Goal: Information Seeking & Learning: Find specific page/section

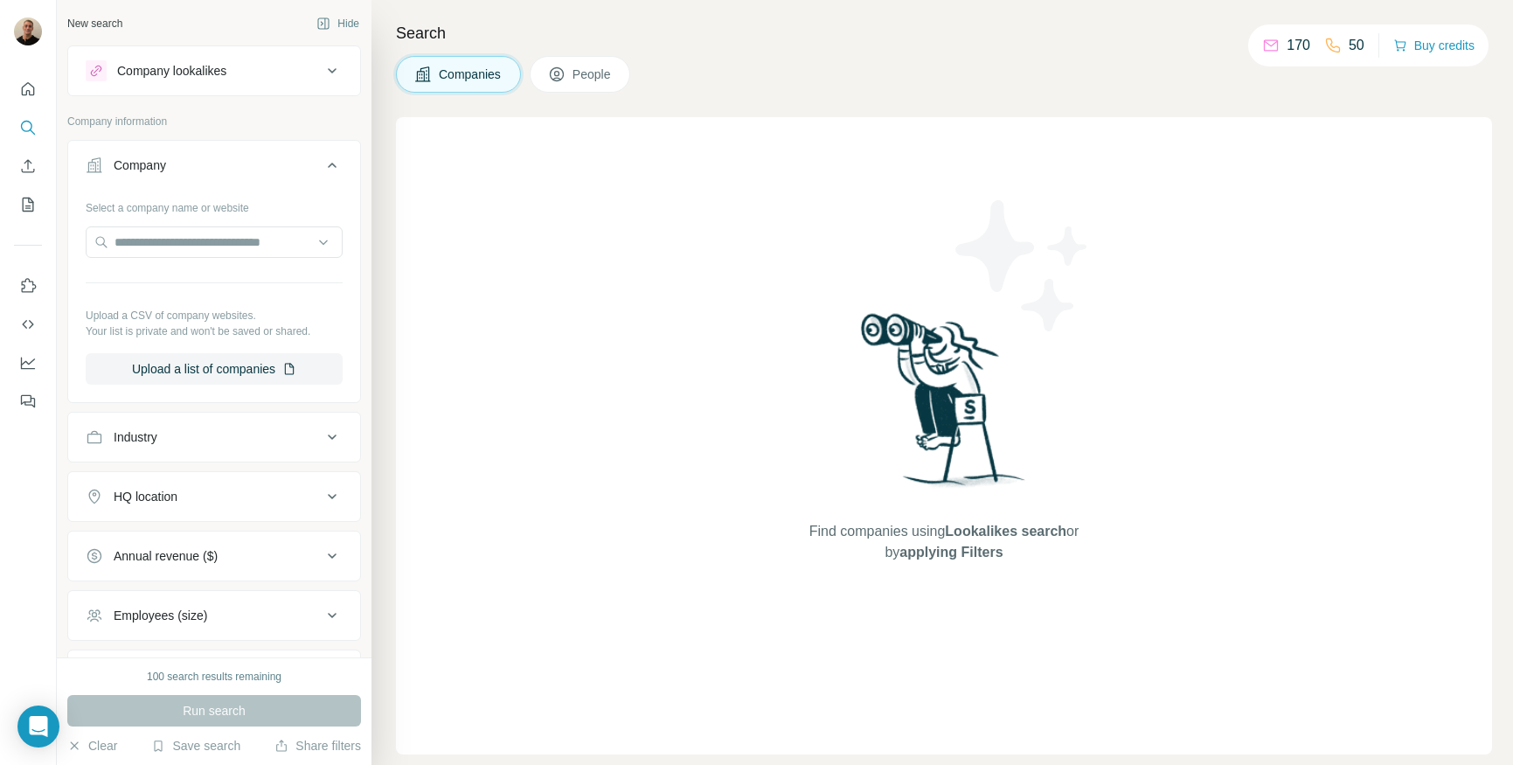
click at [606, 64] on button "People" at bounding box center [580, 74] width 101 height 37
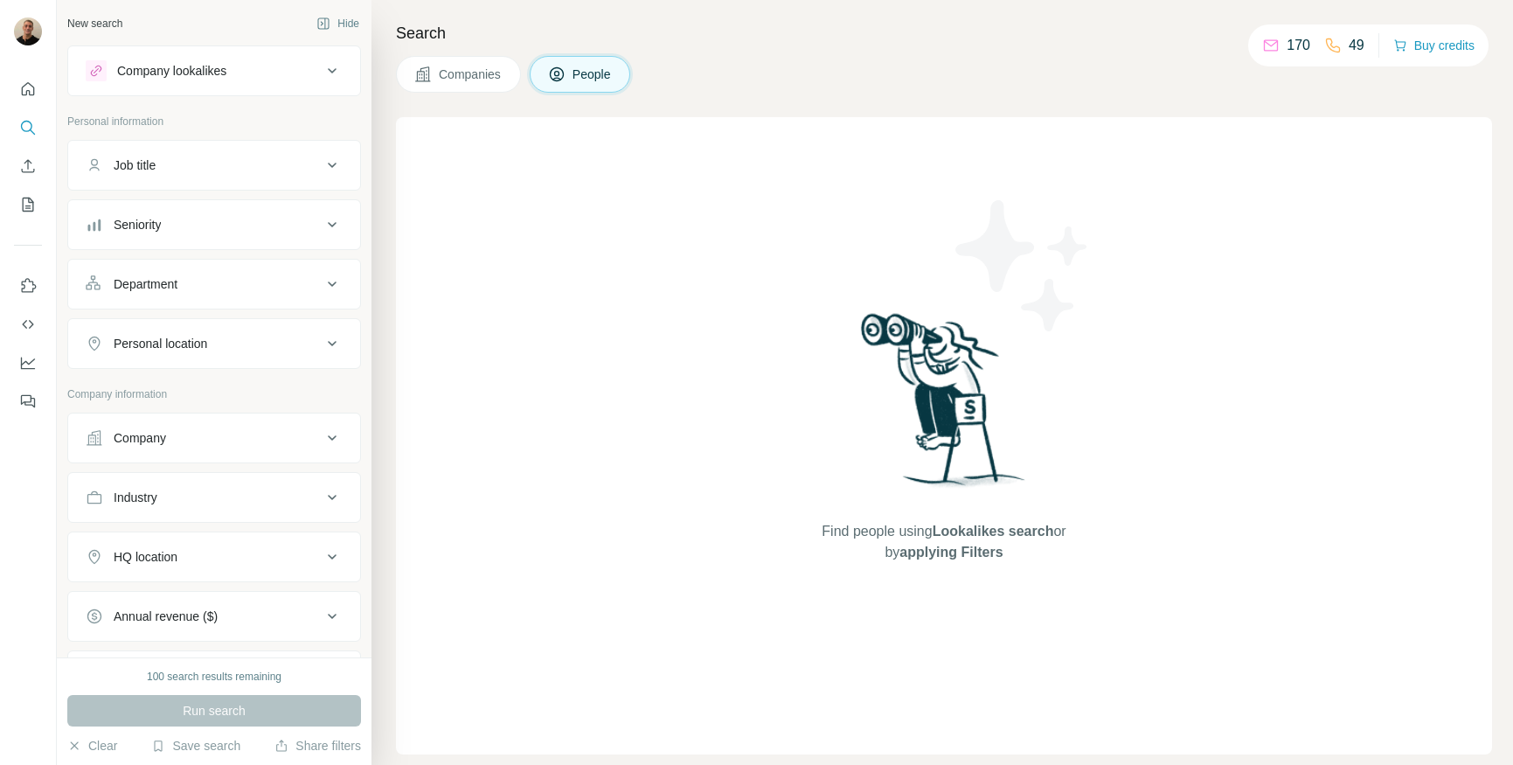
click at [325, 72] on icon at bounding box center [332, 70] width 21 height 21
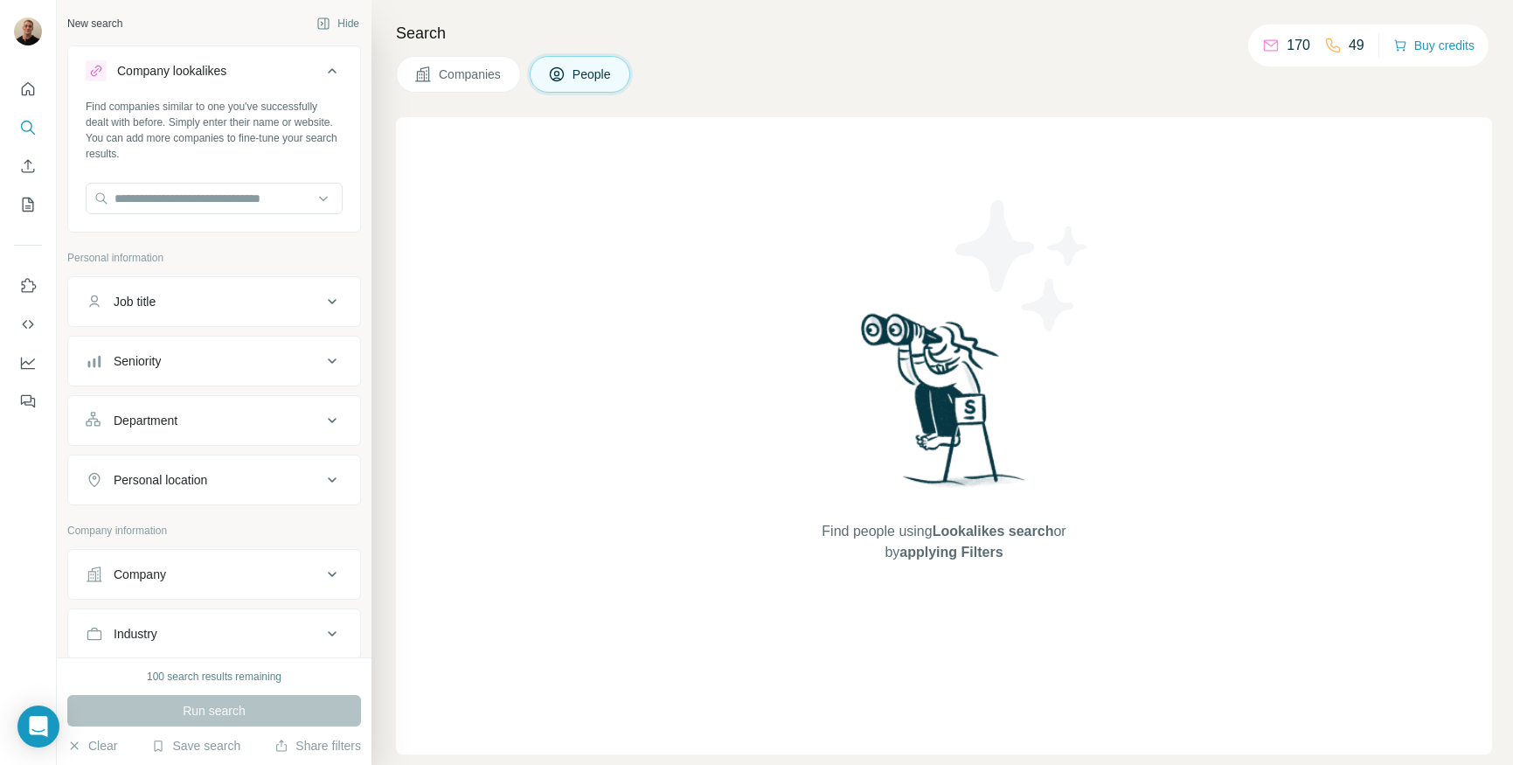
click at [326, 69] on icon at bounding box center [332, 70] width 21 height 21
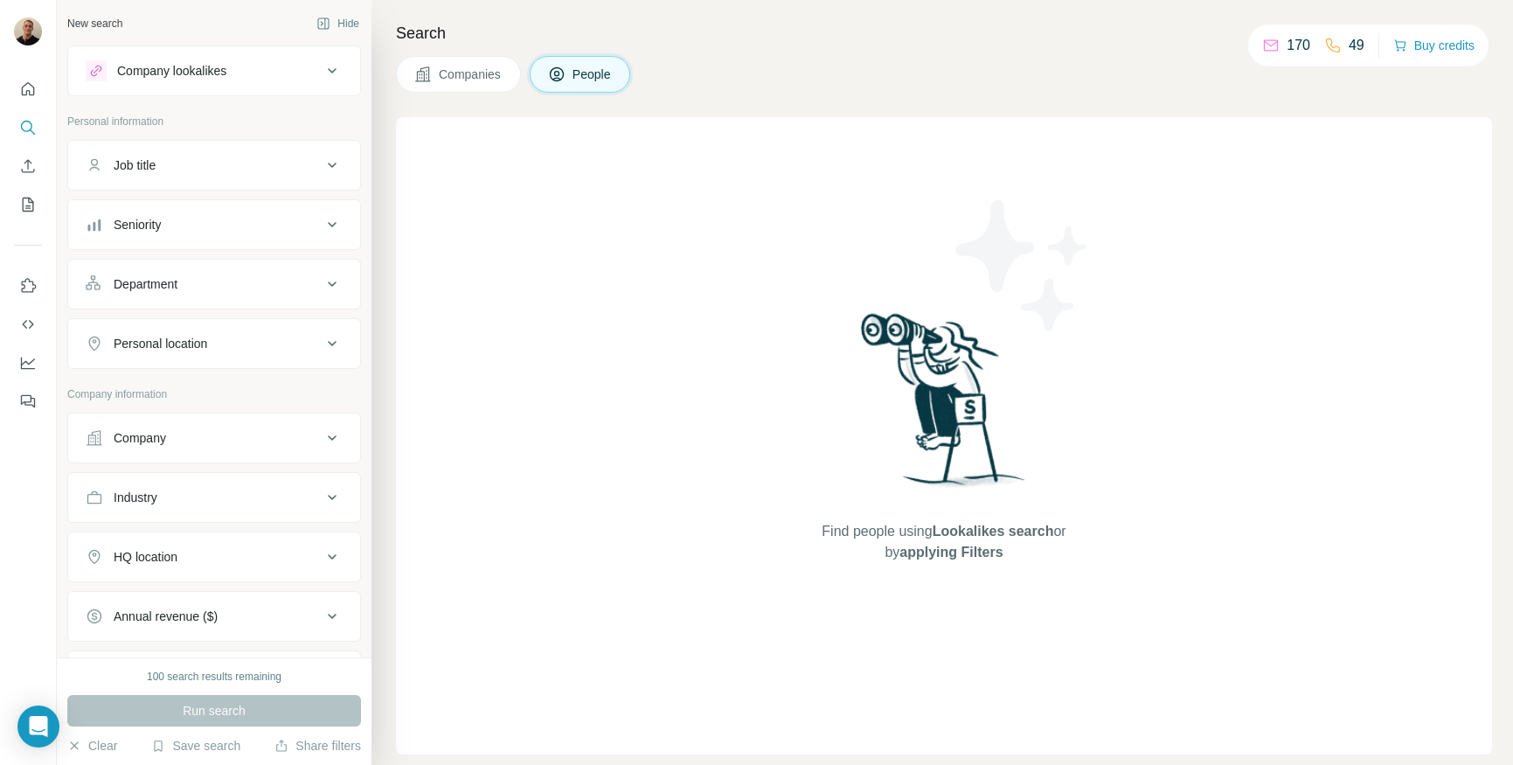
click at [322, 65] on icon at bounding box center [332, 70] width 21 height 21
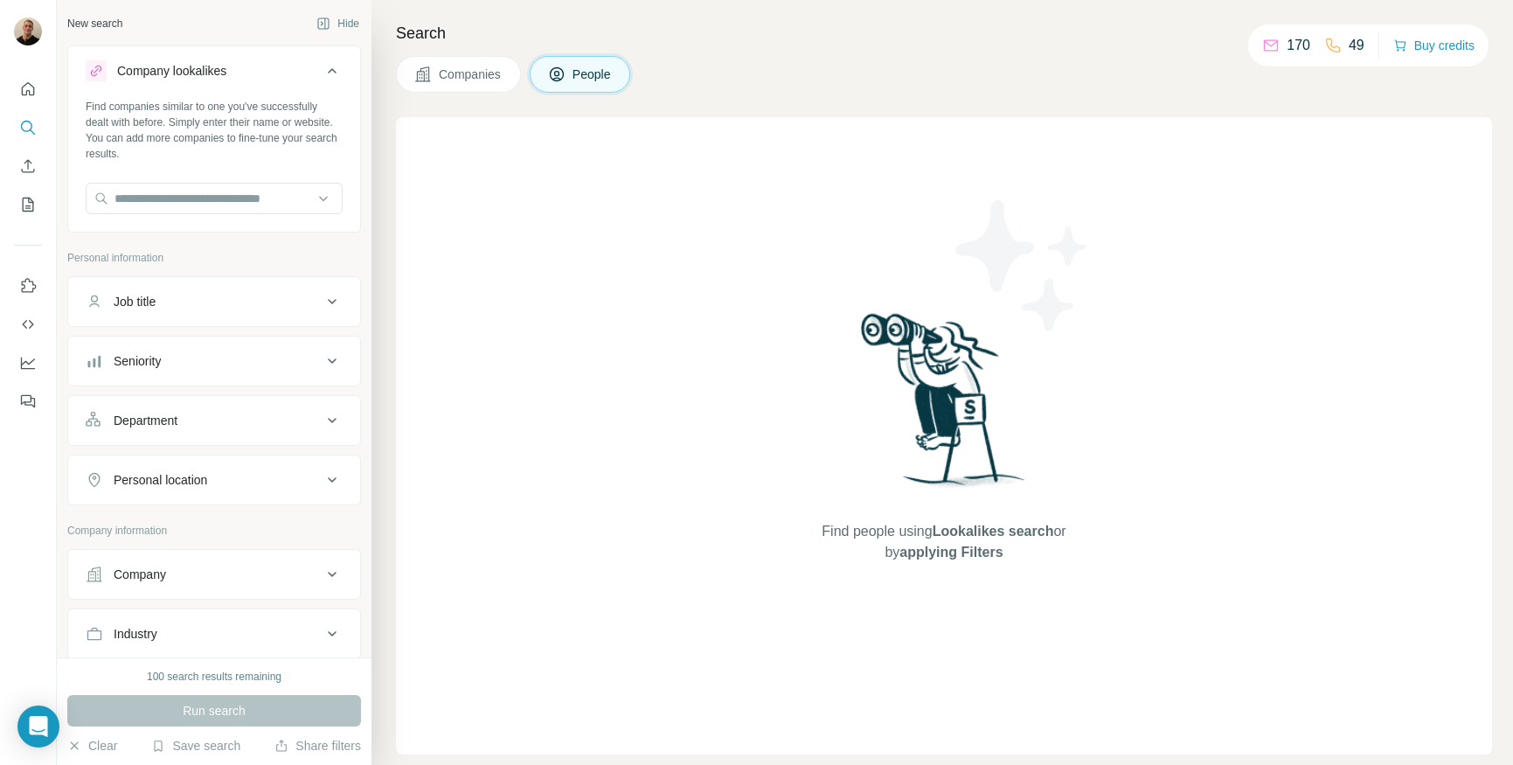
click at [322, 65] on icon at bounding box center [332, 70] width 21 height 21
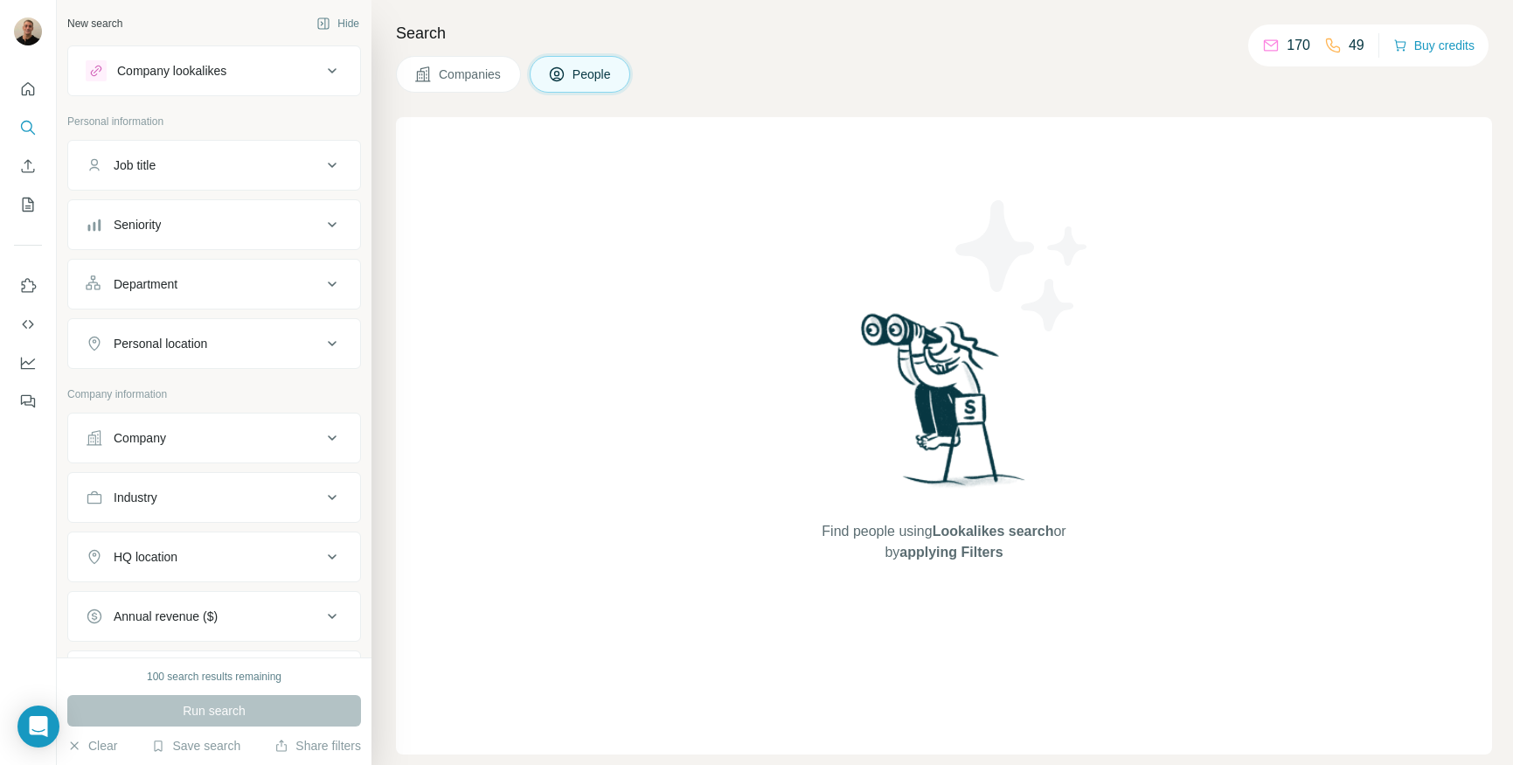
click at [322, 167] on icon at bounding box center [332, 165] width 21 height 21
click at [322, 165] on icon at bounding box center [332, 165] width 21 height 21
click at [322, 167] on icon at bounding box center [332, 165] width 21 height 21
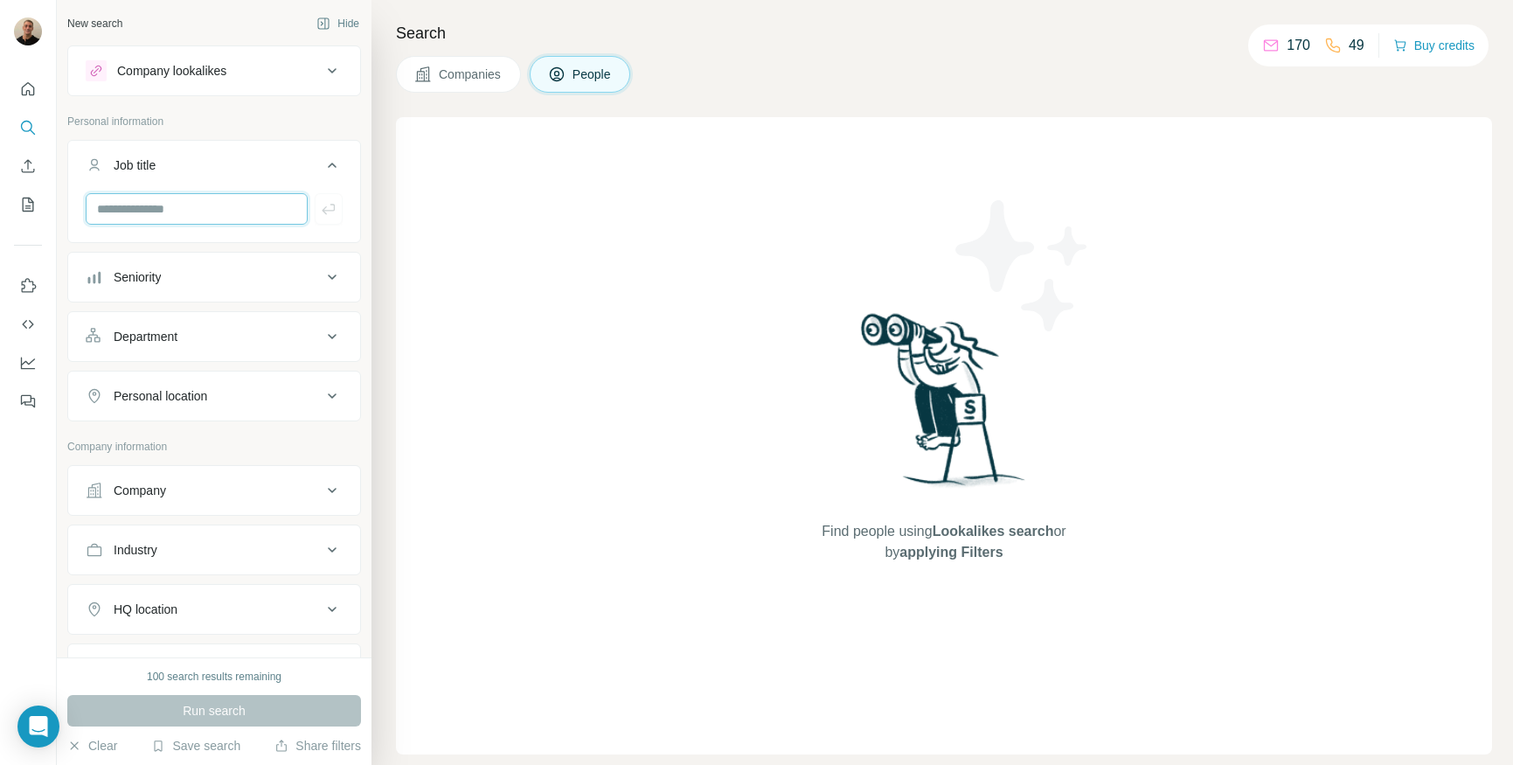
click at [173, 204] on input "text" at bounding box center [197, 208] width 222 height 31
click at [304, 276] on div "Seniority" at bounding box center [204, 276] width 236 height 17
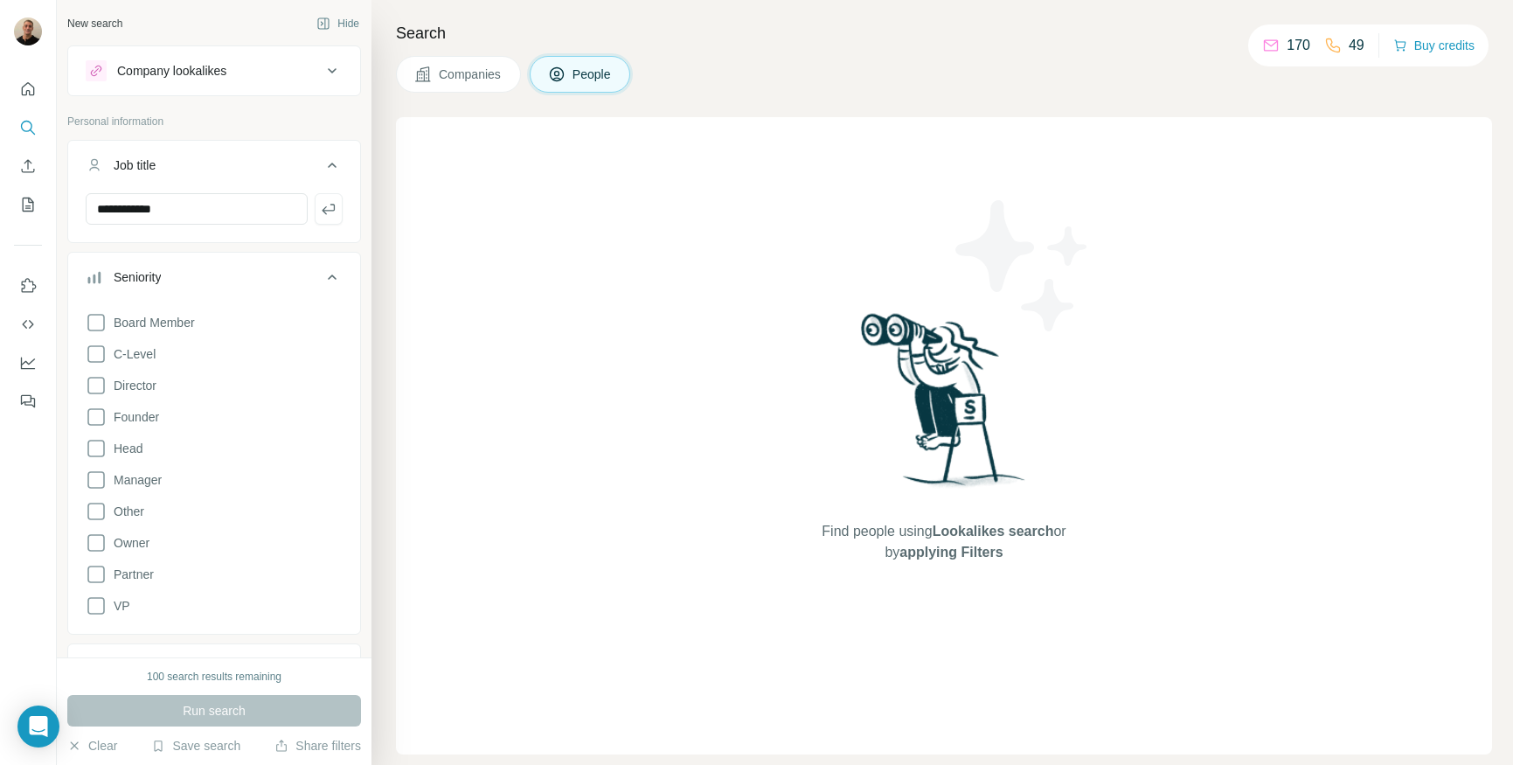
click at [101, 342] on div "Board Member C-Level Director Founder Head Manager Other Owner Partner VP" at bounding box center [214, 460] width 257 height 311
click at [101, 352] on icon at bounding box center [96, 353] width 21 height 21
click at [101, 388] on icon at bounding box center [96, 385] width 21 height 21
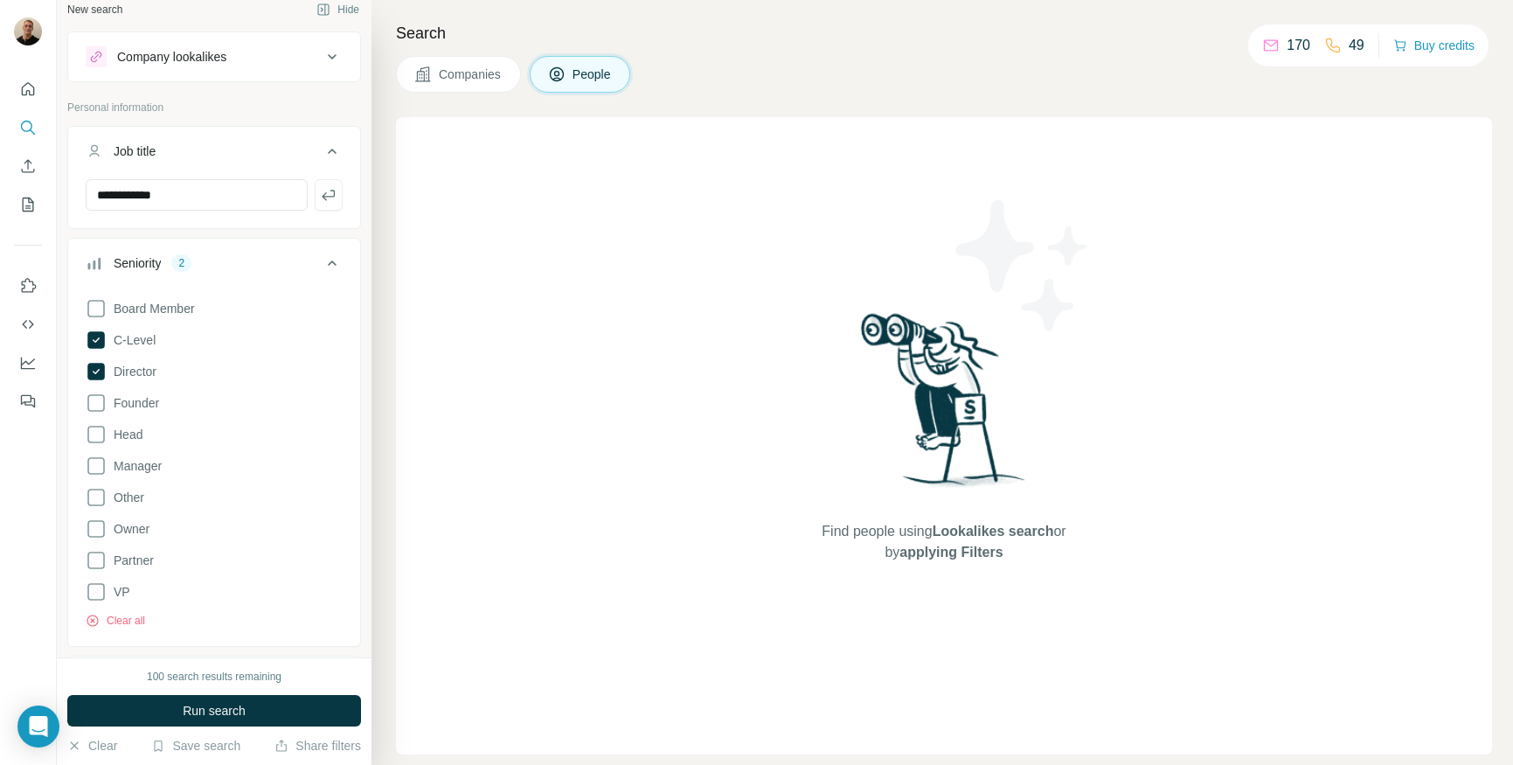
scroll to position [107, 0]
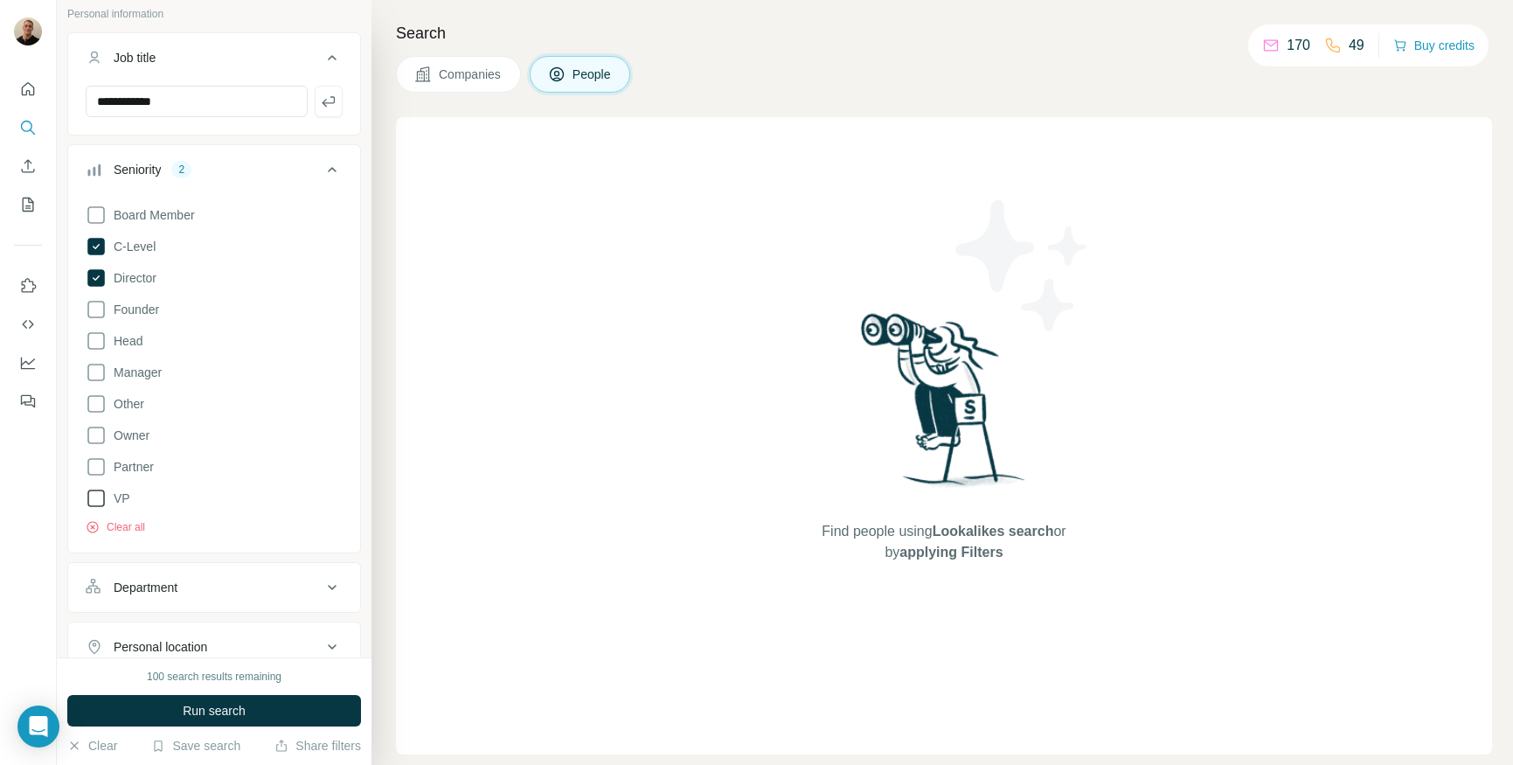
click at [91, 498] on icon at bounding box center [96, 498] width 21 height 21
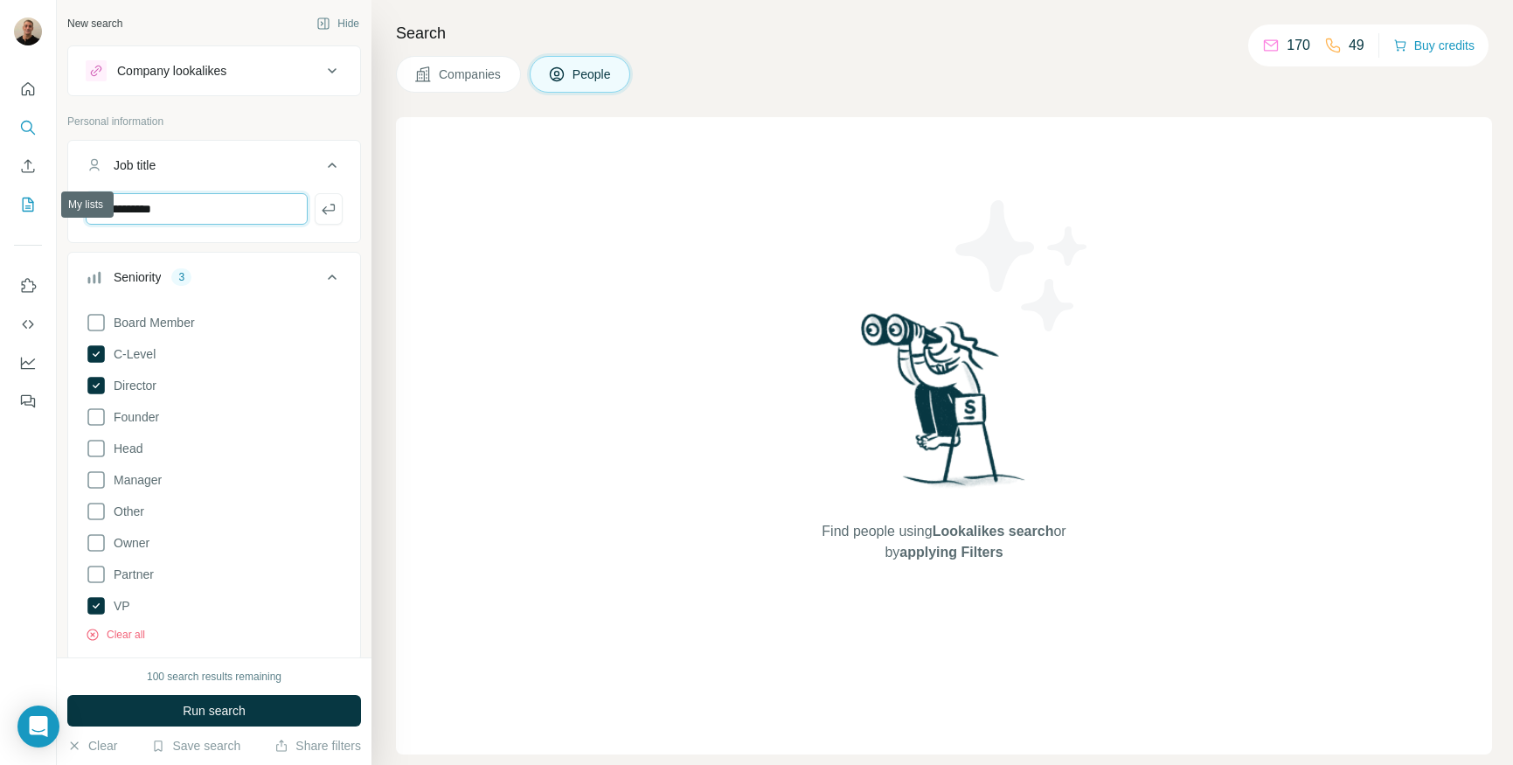
drag, startPoint x: 118, startPoint y: 205, endPoint x: 14, endPoint y: 206, distance: 104.0
click at [14, 206] on div "**********" at bounding box center [756, 382] width 1513 height 765
type input "*********"
click at [330, 208] on div "*********" at bounding box center [214, 215] width 292 height 45
click at [323, 211] on icon "button" at bounding box center [328, 208] width 17 height 17
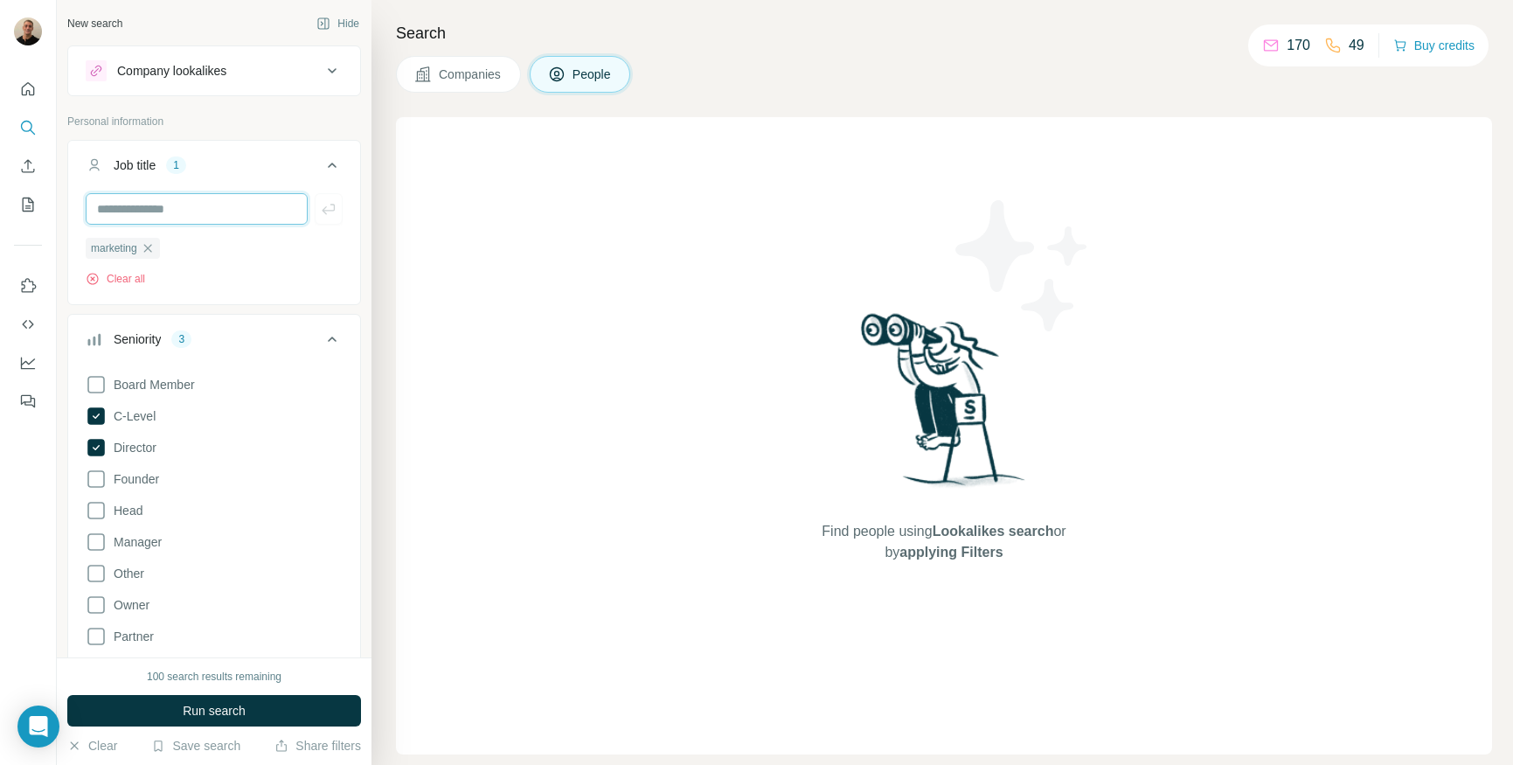
click at [211, 207] on input "text" at bounding box center [197, 208] width 222 height 31
type input "**********"
click at [320, 214] on icon "button" at bounding box center [328, 208] width 17 height 17
click at [214, 213] on input "text" at bounding box center [197, 208] width 222 height 31
type input "*****"
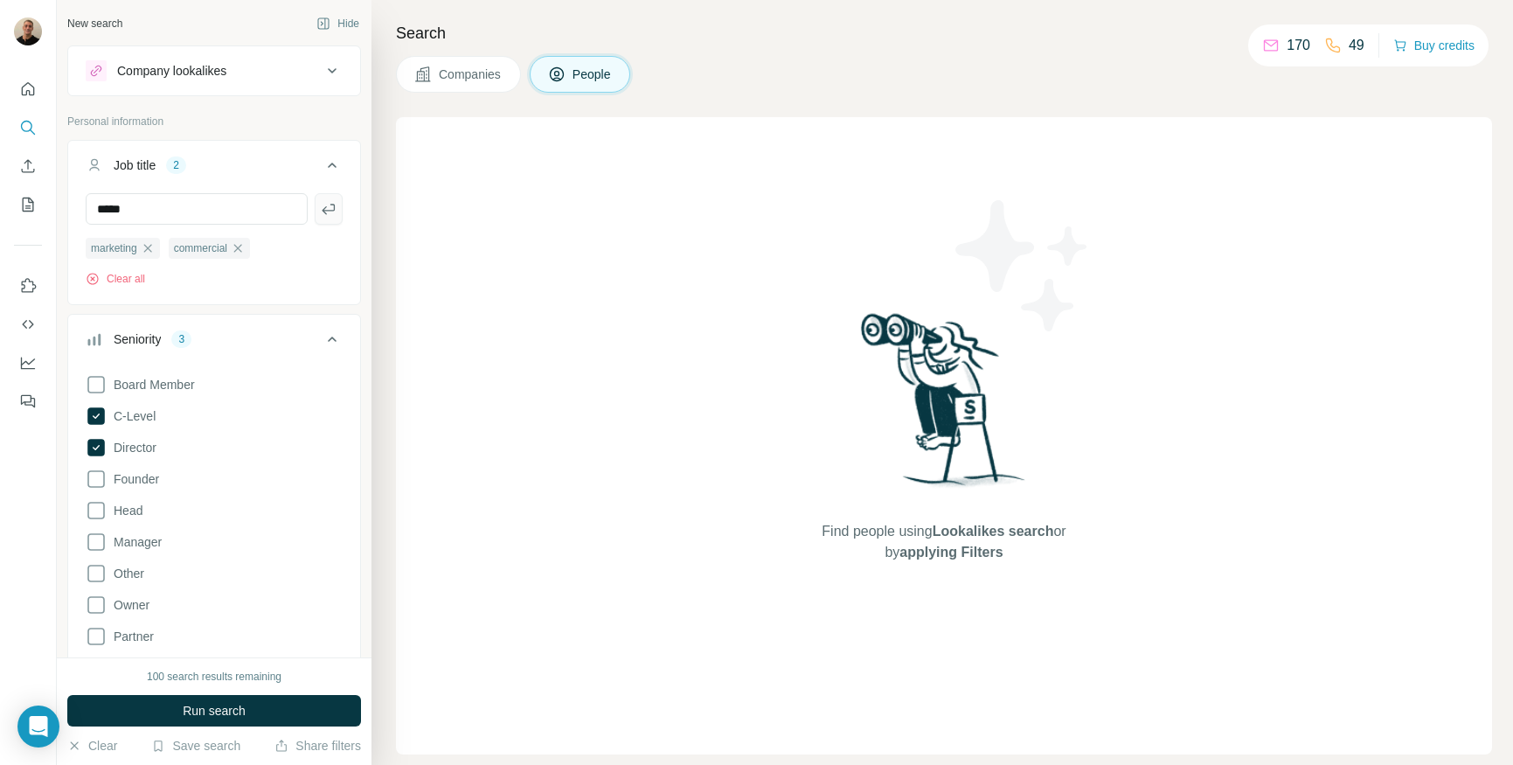
click at [320, 211] on icon "button" at bounding box center [328, 208] width 17 height 17
click at [270, 208] on input "text" at bounding box center [197, 208] width 222 height 31
type input "**********"
click at [320, 211] on icon "button" at bounding box center [328, 208] width 17 height 17
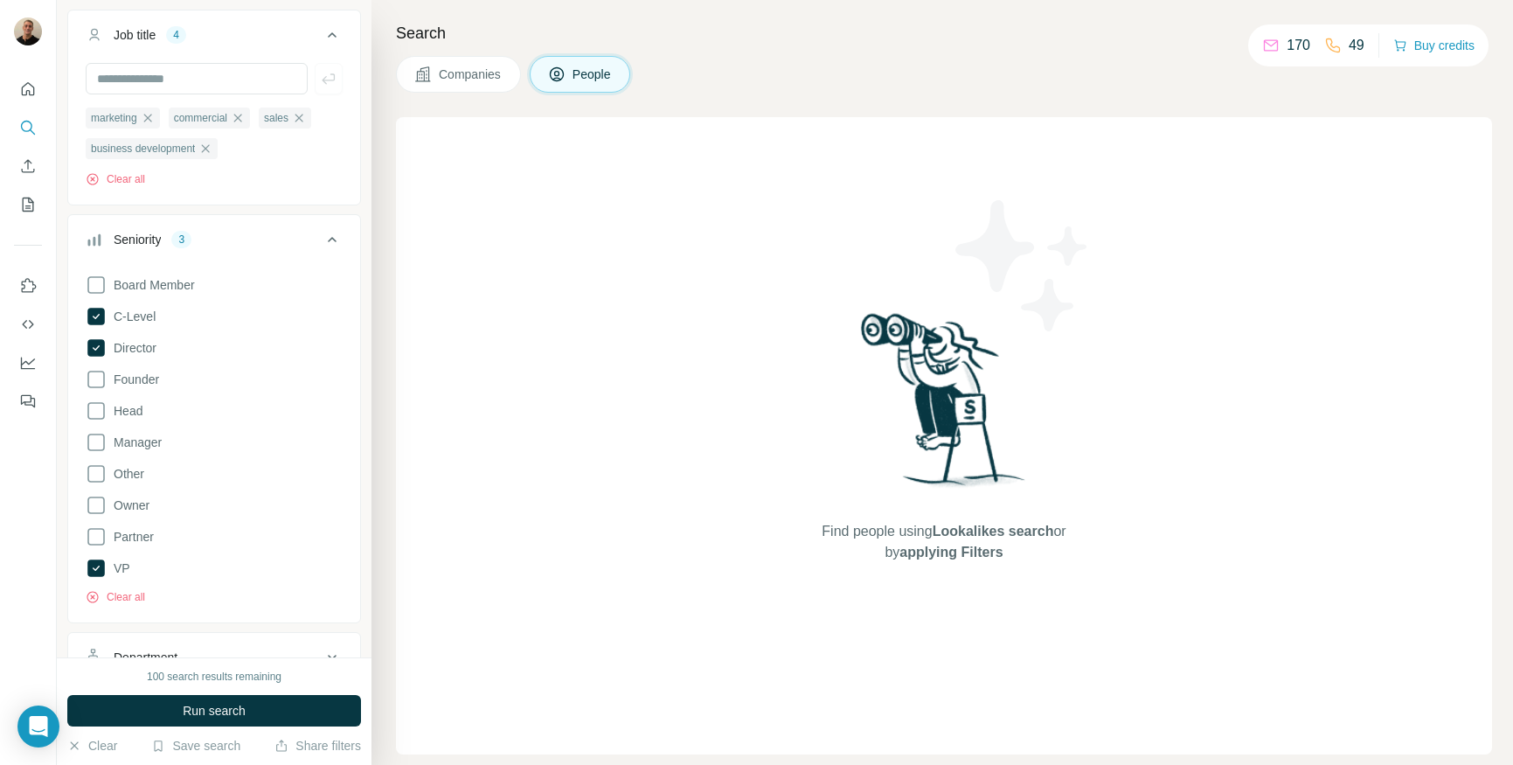
scroll to position [149, 0]
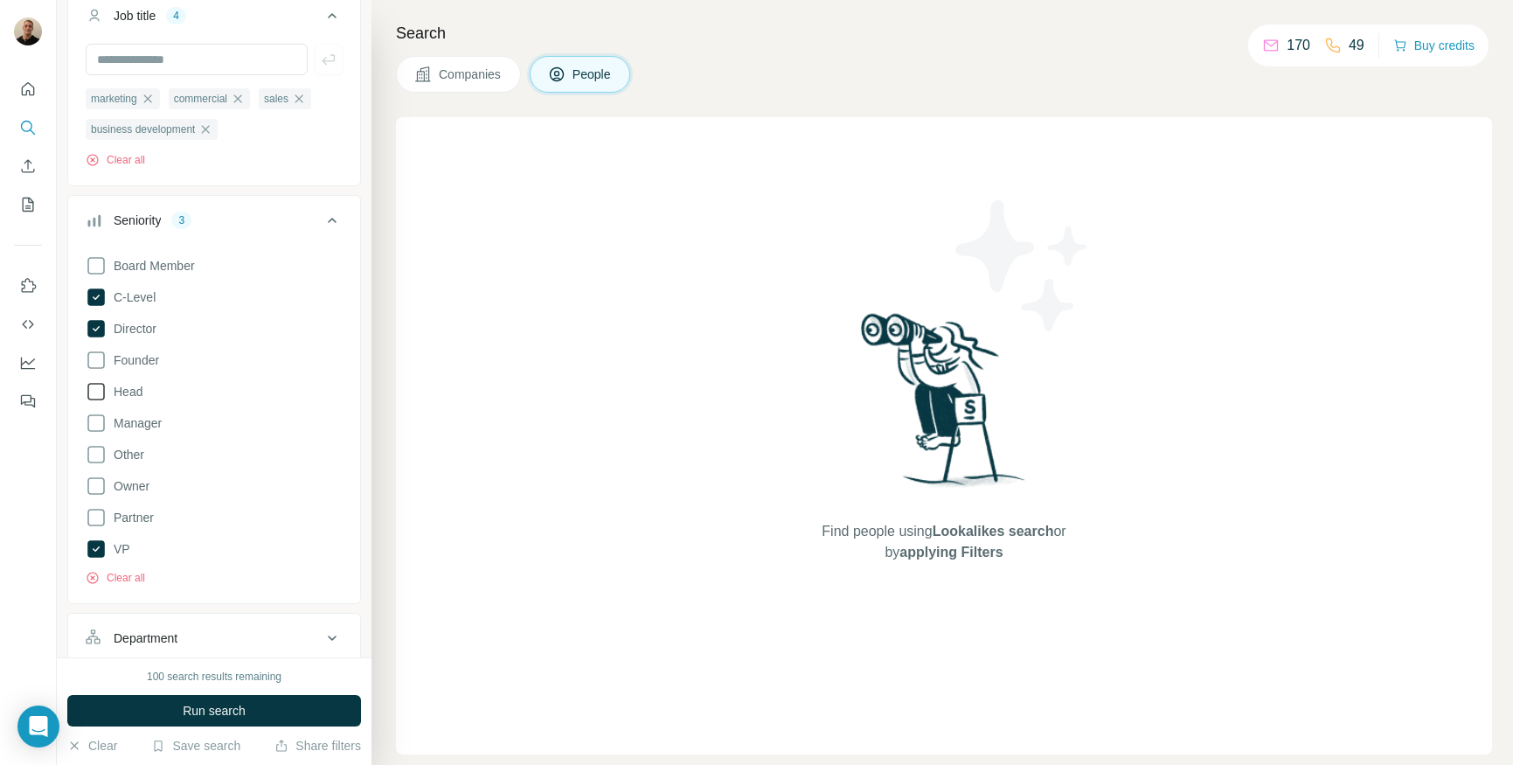
click at [95, 395] on icon at bounding box center [96, 391] width 21 height 21
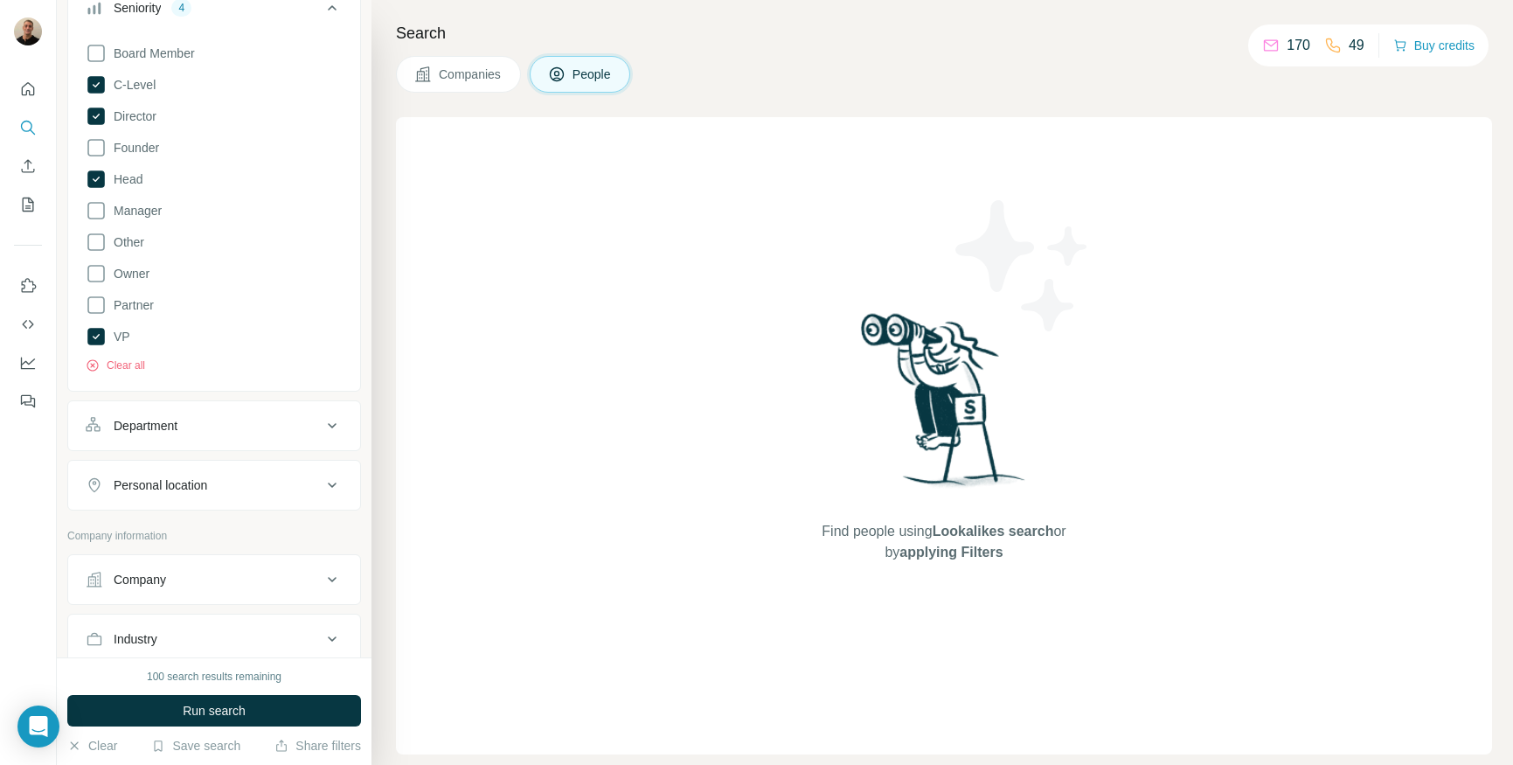
scroll to position [473, 0]
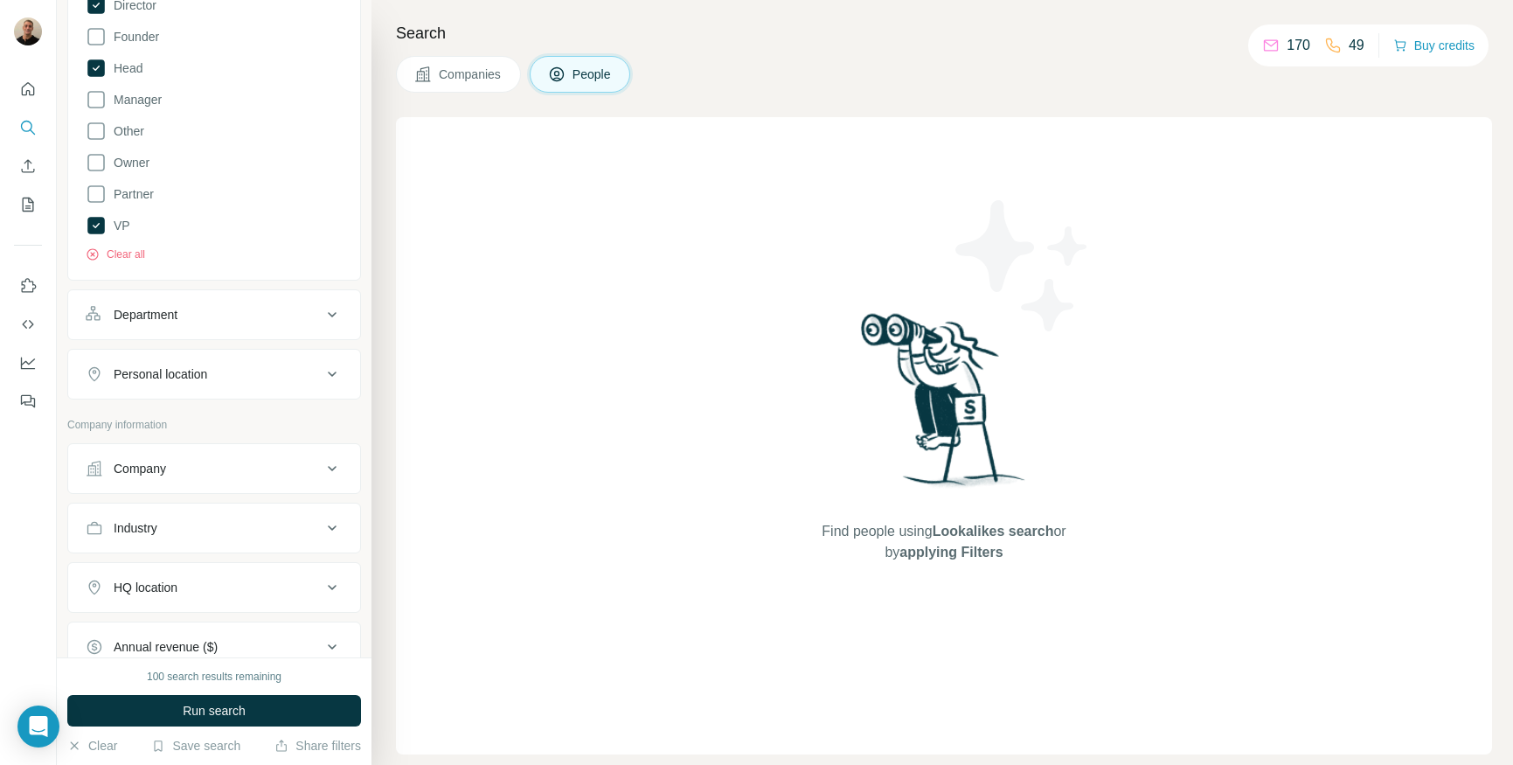
click at [295, 310] on div "Department" at bounding box center [204, 314] width 236 height 17
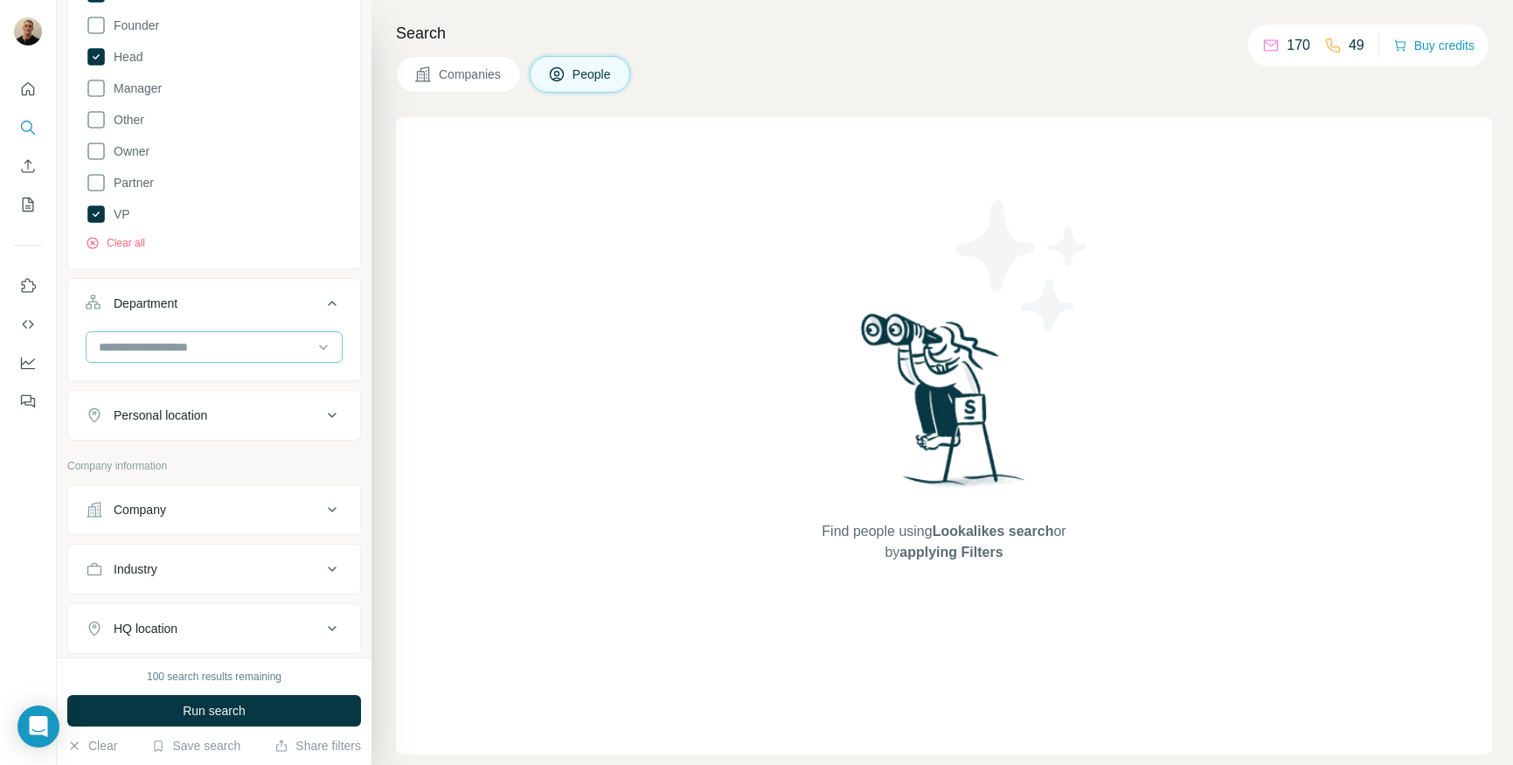
scroll to position [485, 0]
click at [263, 345] on input at bounding box center [205, 345] width 216 height 19
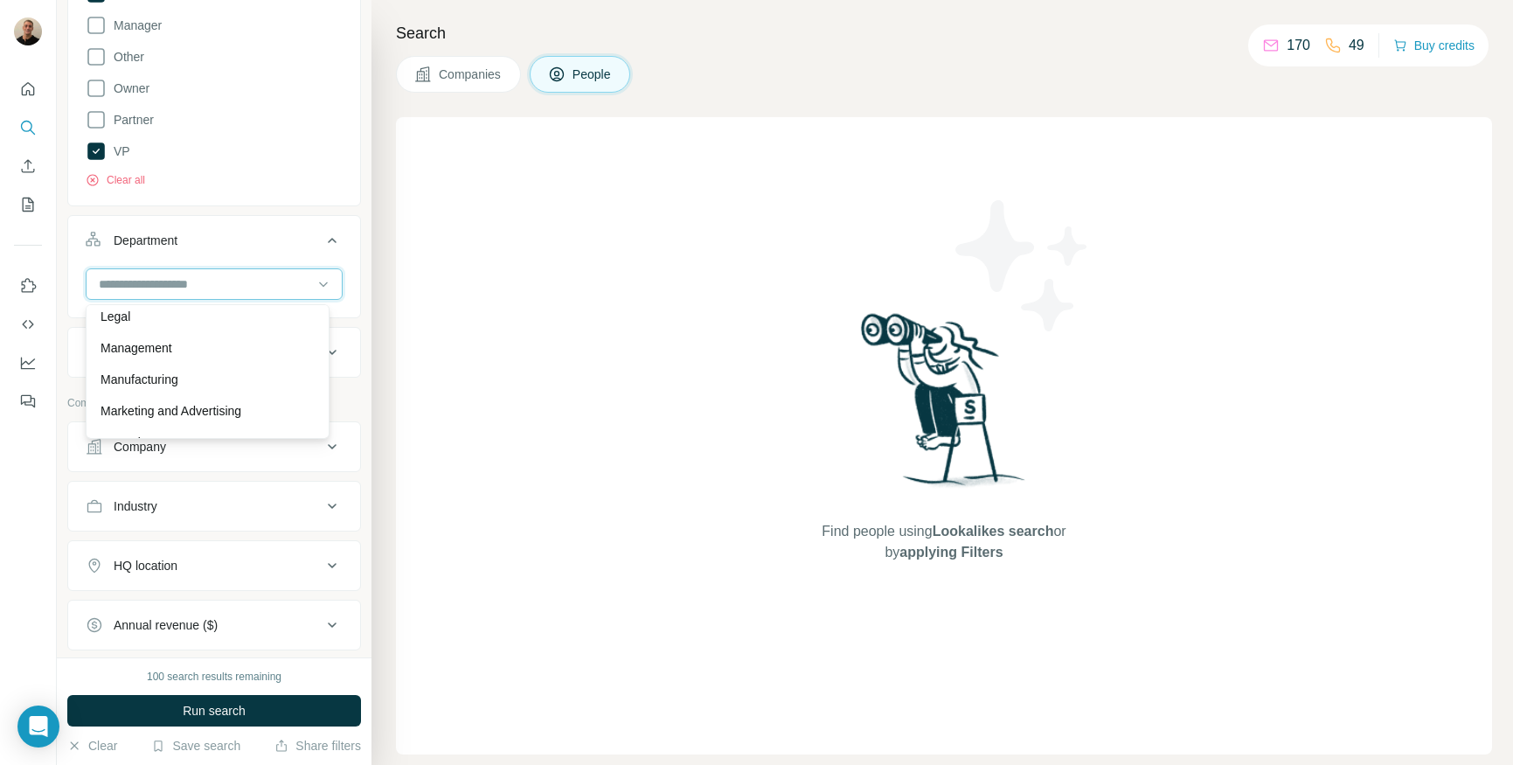
scroll to position [320, 0]
click at [260, 415] on div "Marketing and Advertising" at bounding box center [208, 413] width 214 height 17
click at [319, 283] on icon at bounding box center [323, 284] width 9 height 5
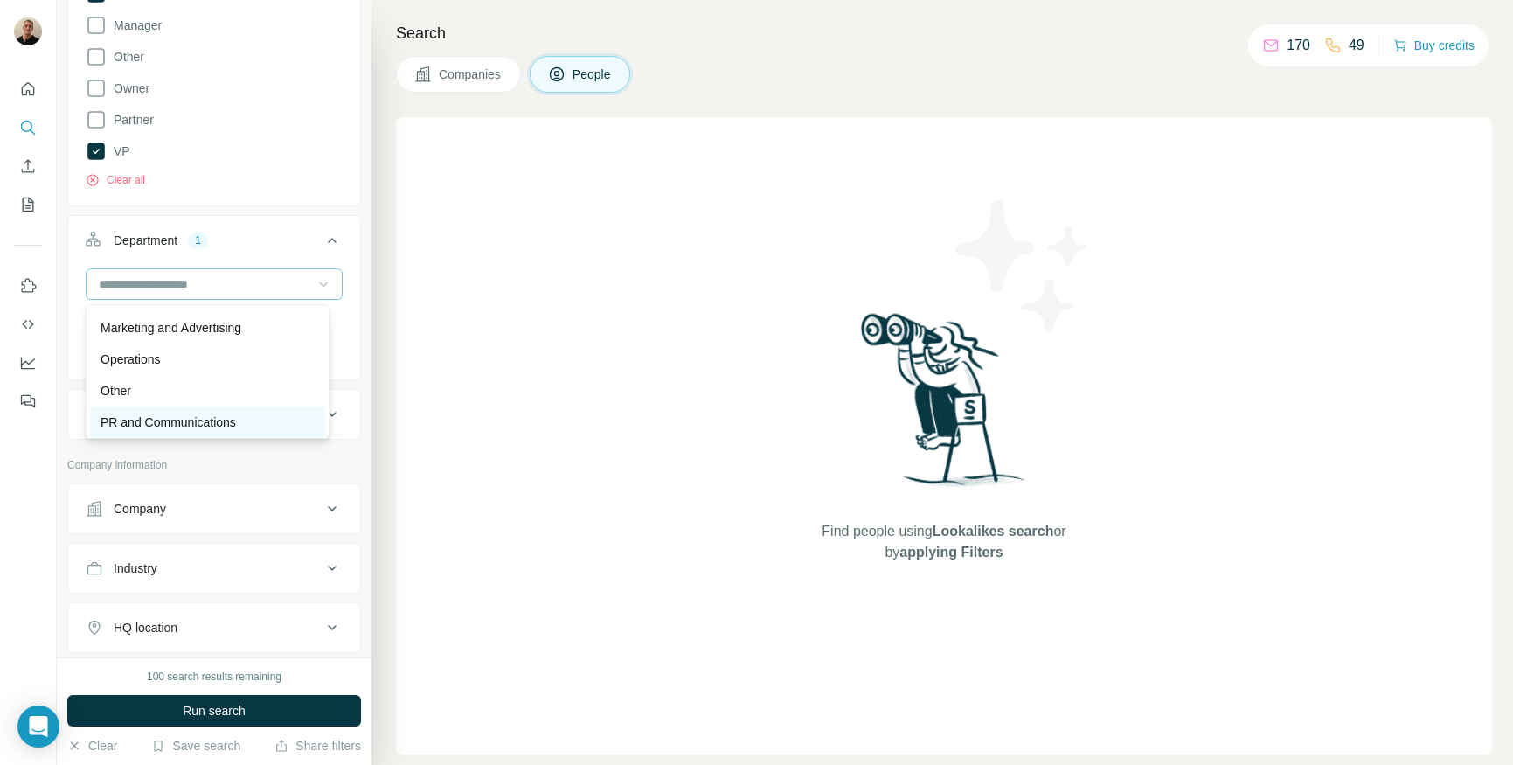
click at [253, 419] on div "PR and Communications" at bounding box center [208, 421] width 214 height 17
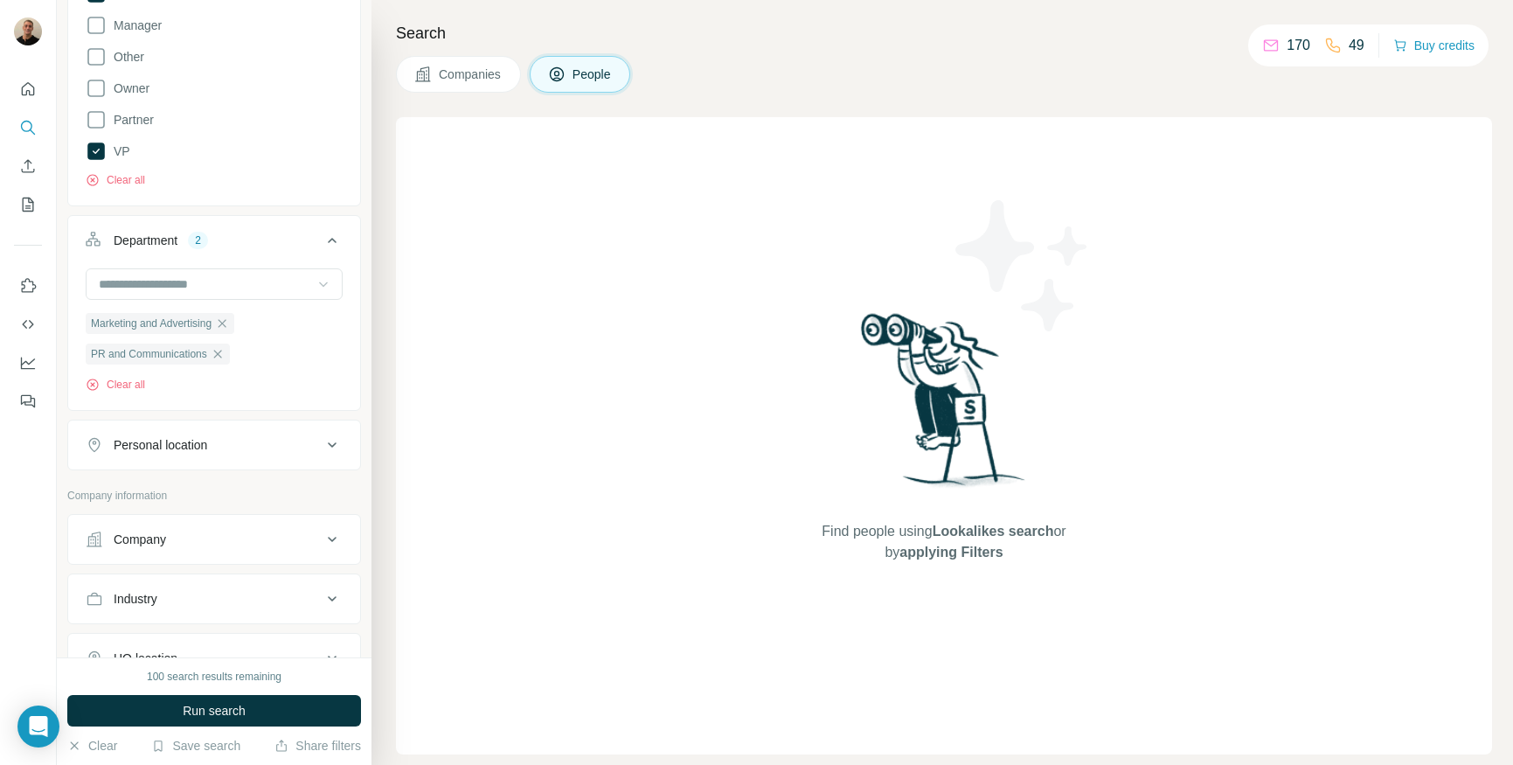
click at [315, 282] on icon at bounding box center [323, 283] width 17 height 17
click at [168, 363] on div "Product" at bounding box center [208, 357] width 214 height 17
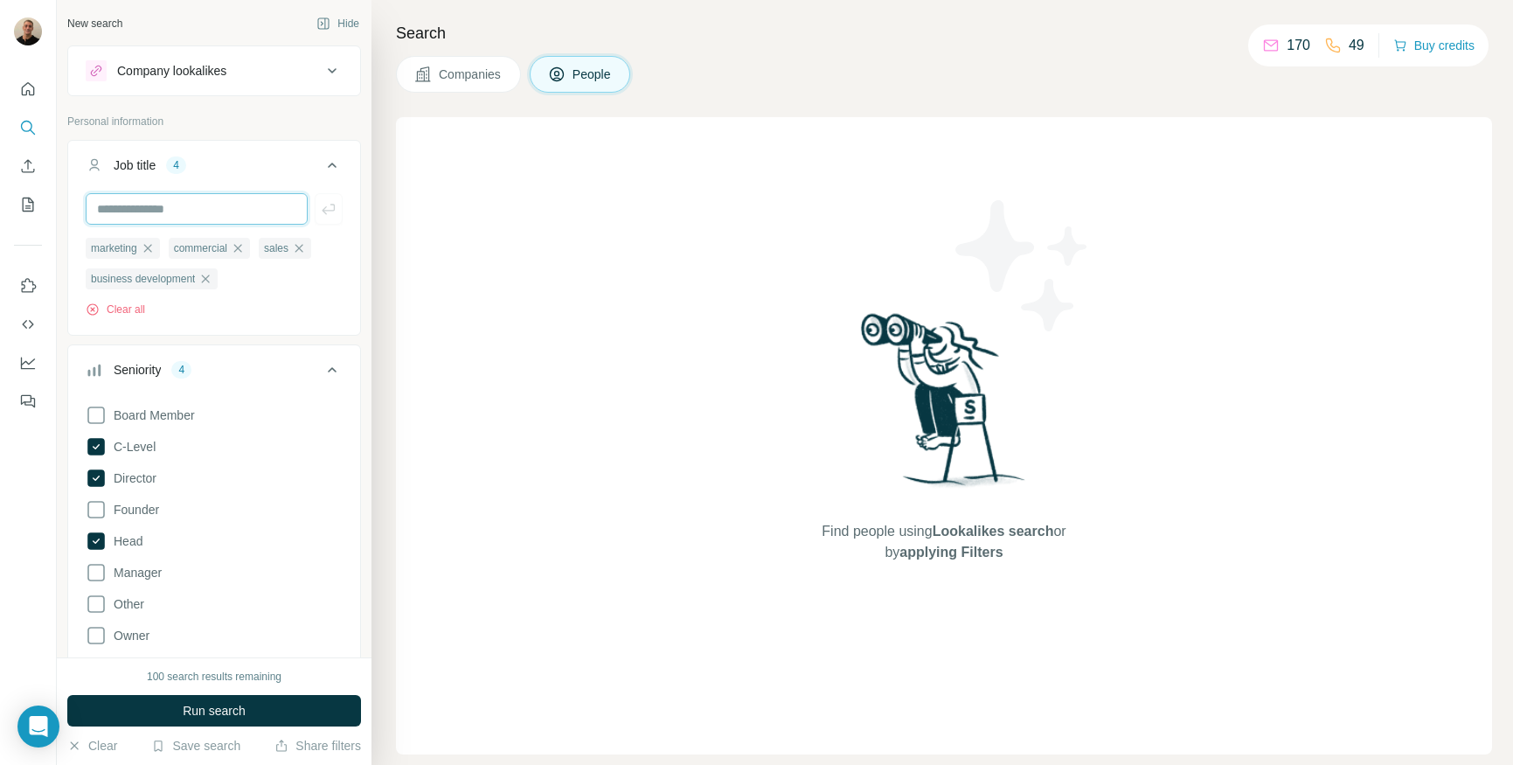
click at [176, 216] on input "text" at bounding box center [197, 208] width 222 height 31
type input "*******"
click at [323, 218] on button "button" at bounding box center [329, 208] width 28 height 31
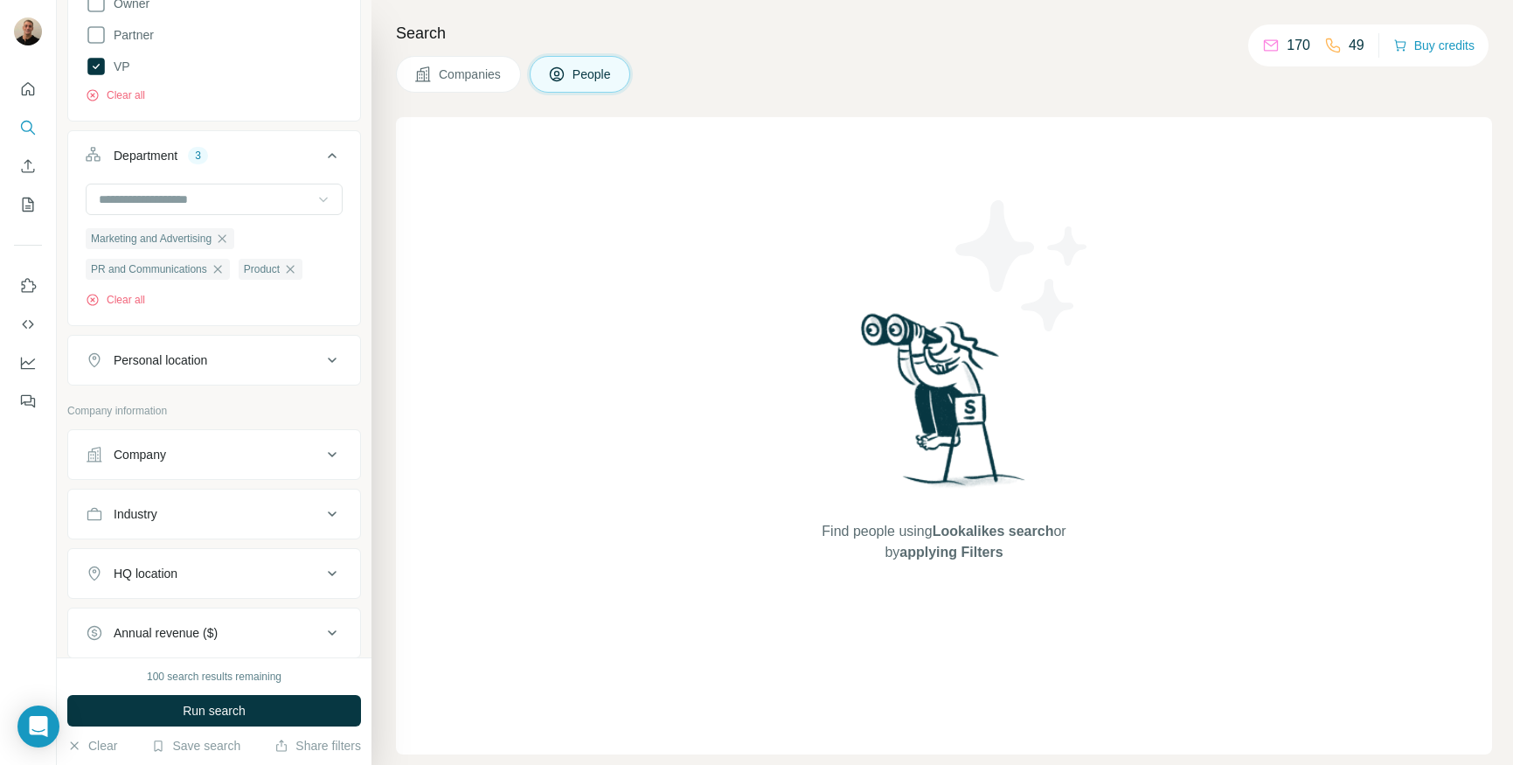
scroll to position [634, 0]
click at [319, 196] on icon at bounding box center [323, 198] width 9 height 5
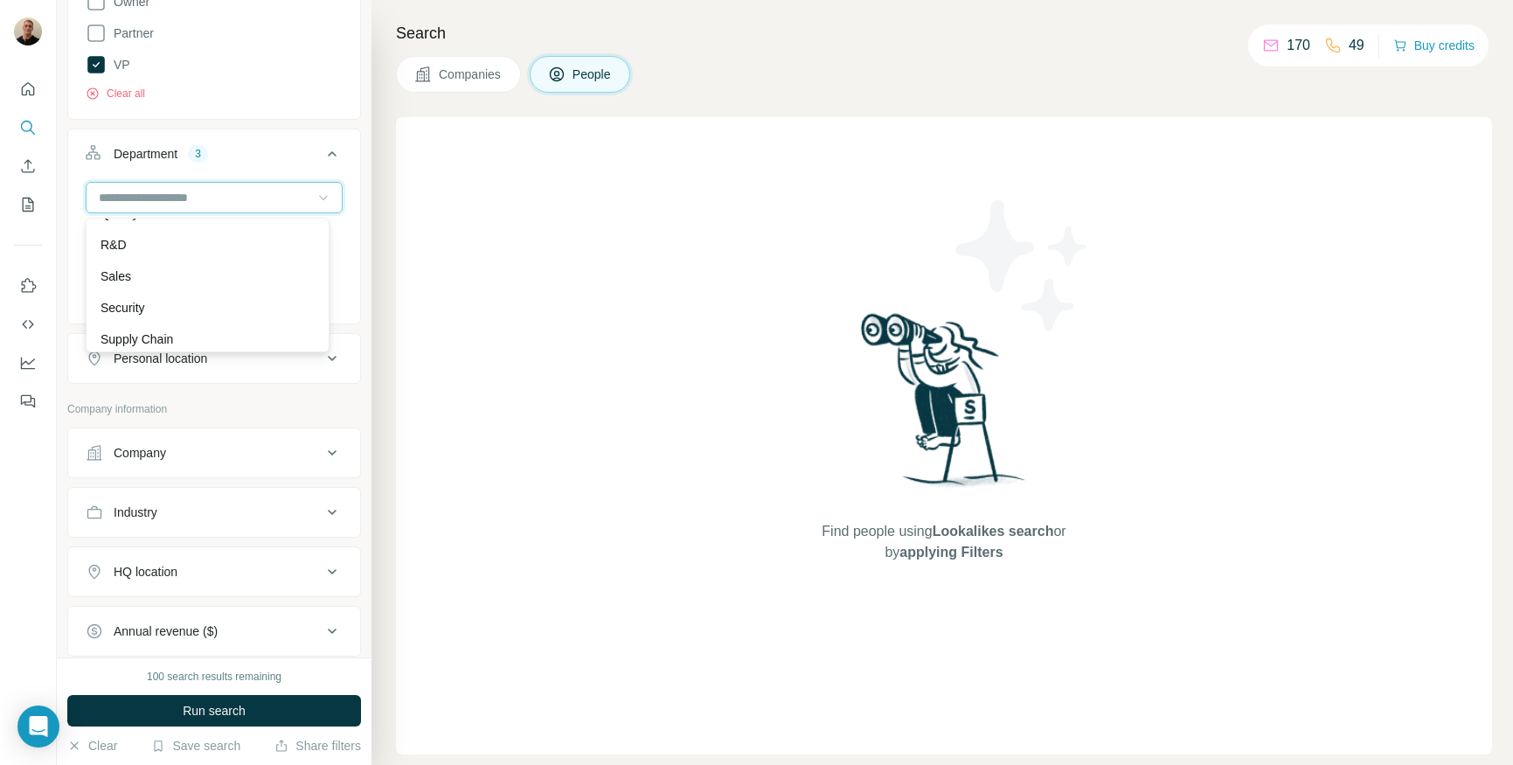
scroll to position [625, 0]
click at [118, 267] on p "Sales" at bounding box center [116, 273] width 31 height 17
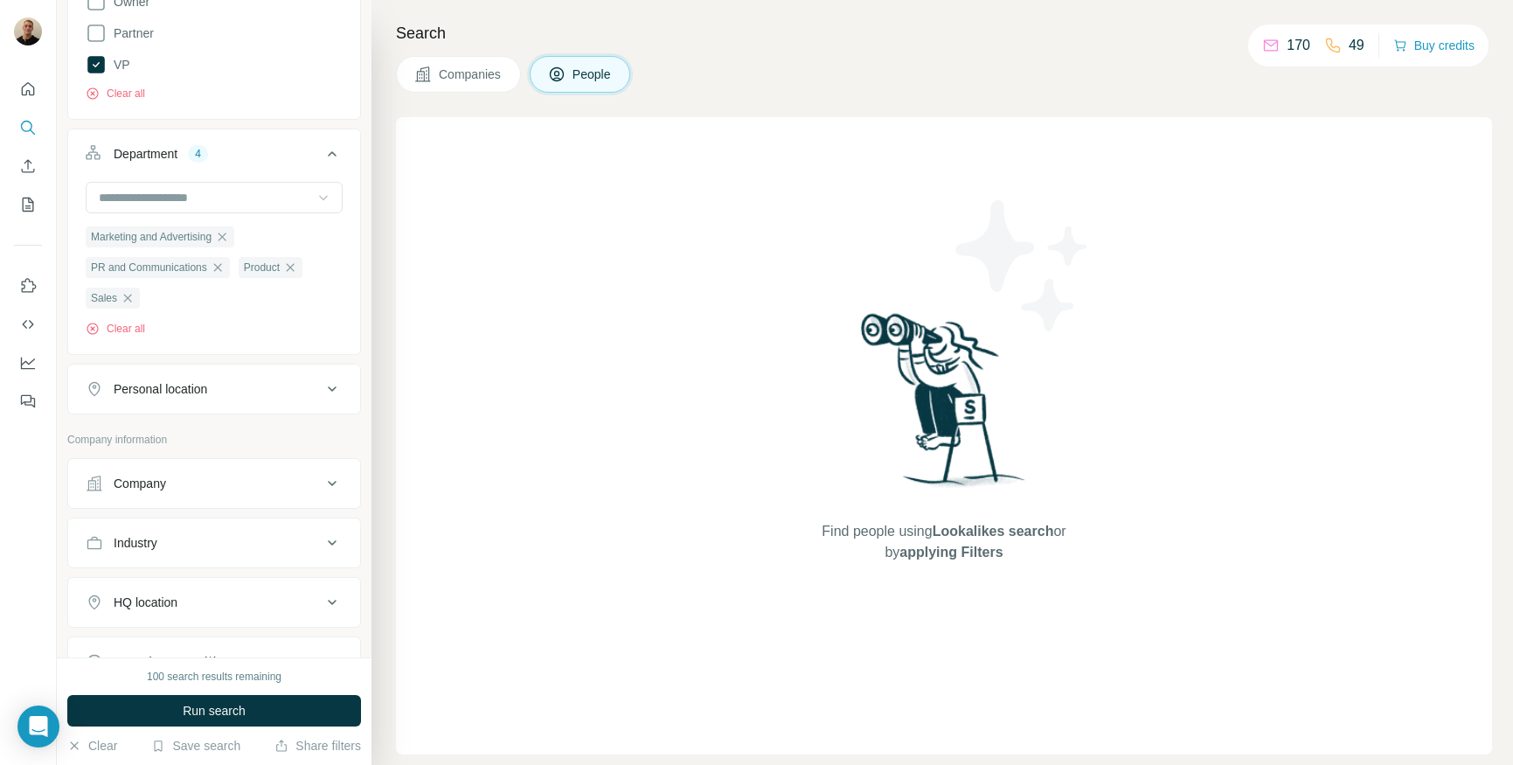
click at [315, 198] on icon at bounding box center [323, 197] width 17 height 17
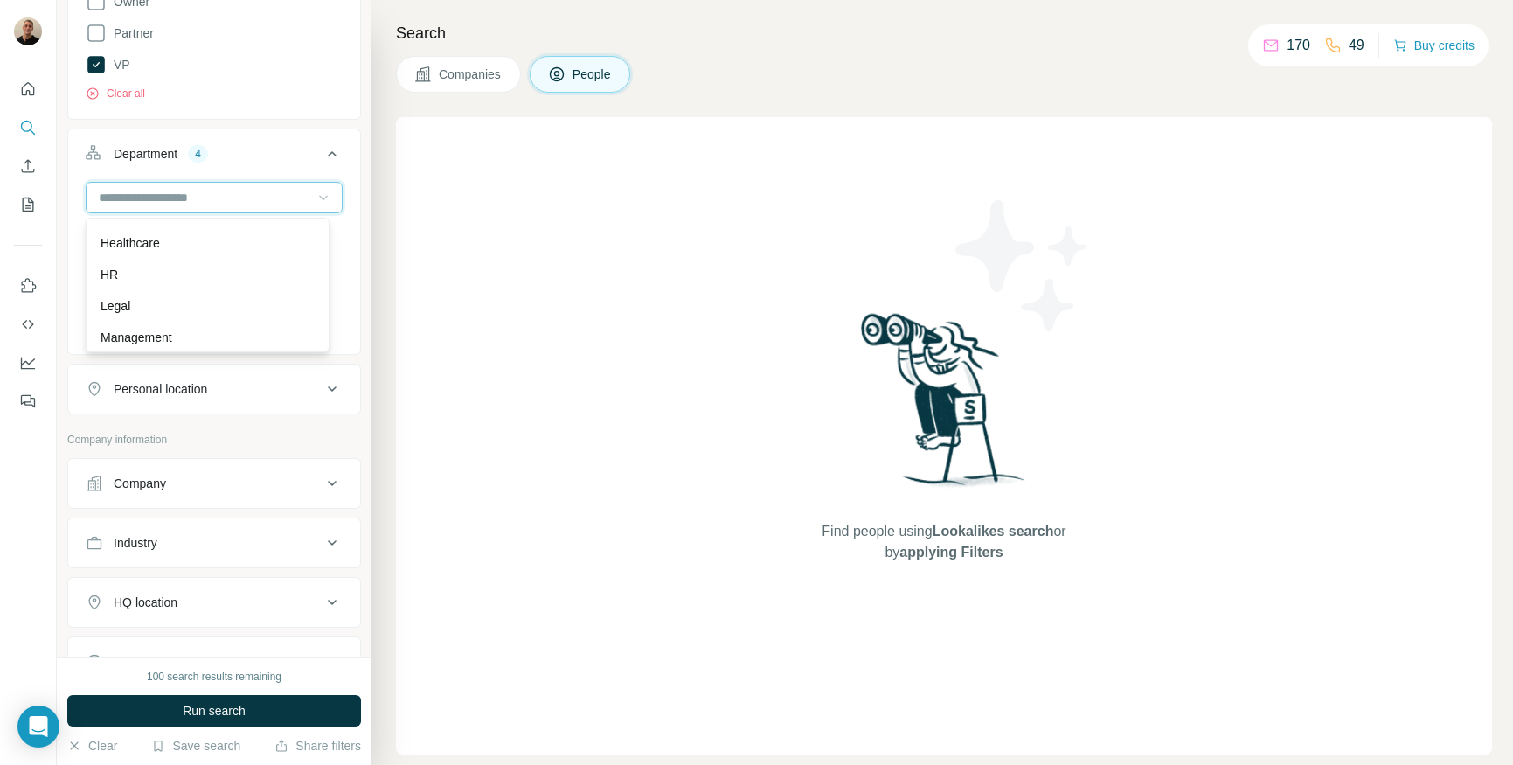
scroll to position [244, 0]
click at [224, 336] on div "Management" at bounding box center [208, 339] width 214 height 17
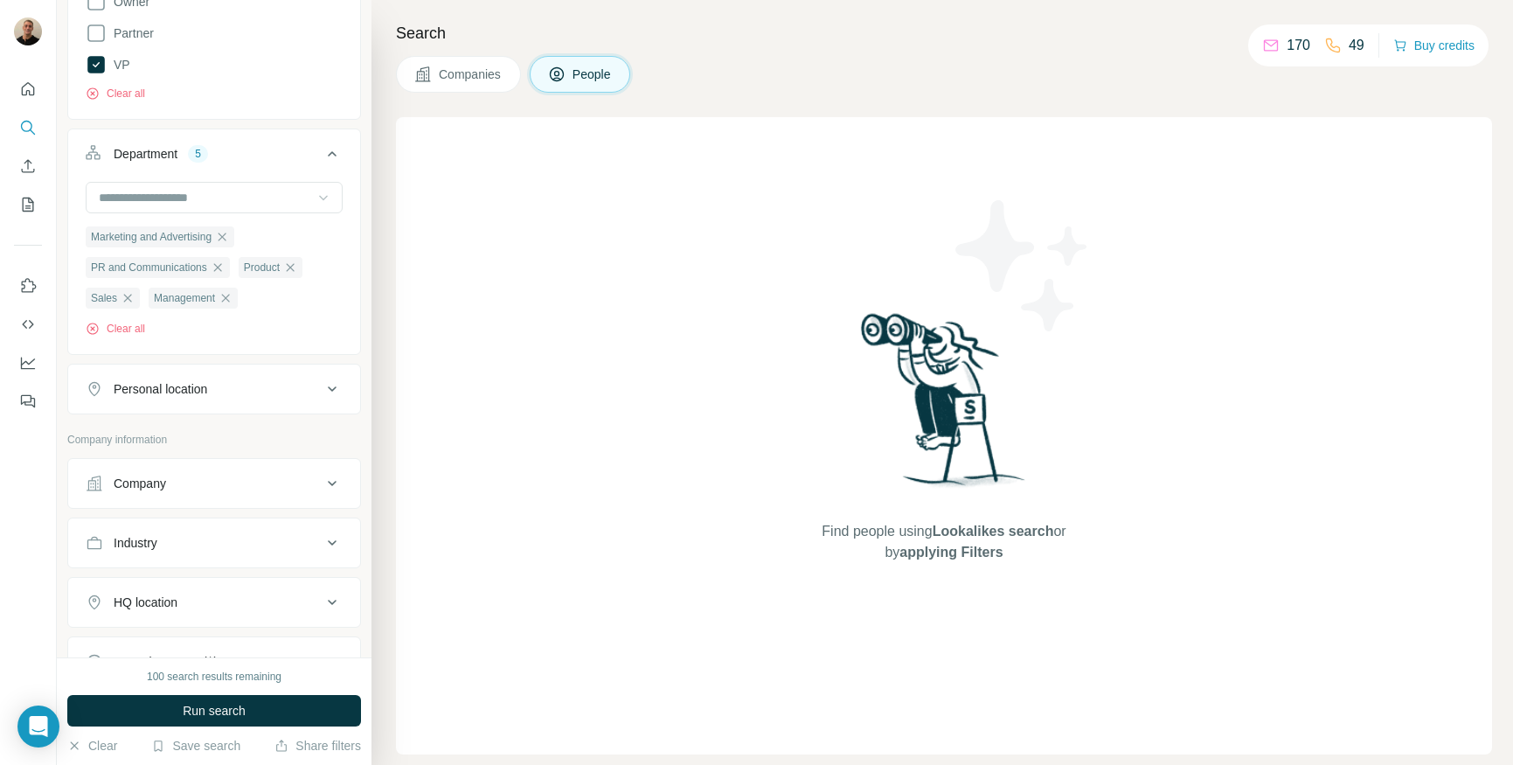
click at [315, 190] on icon at bounding box center [323, 197] width 17 height 17
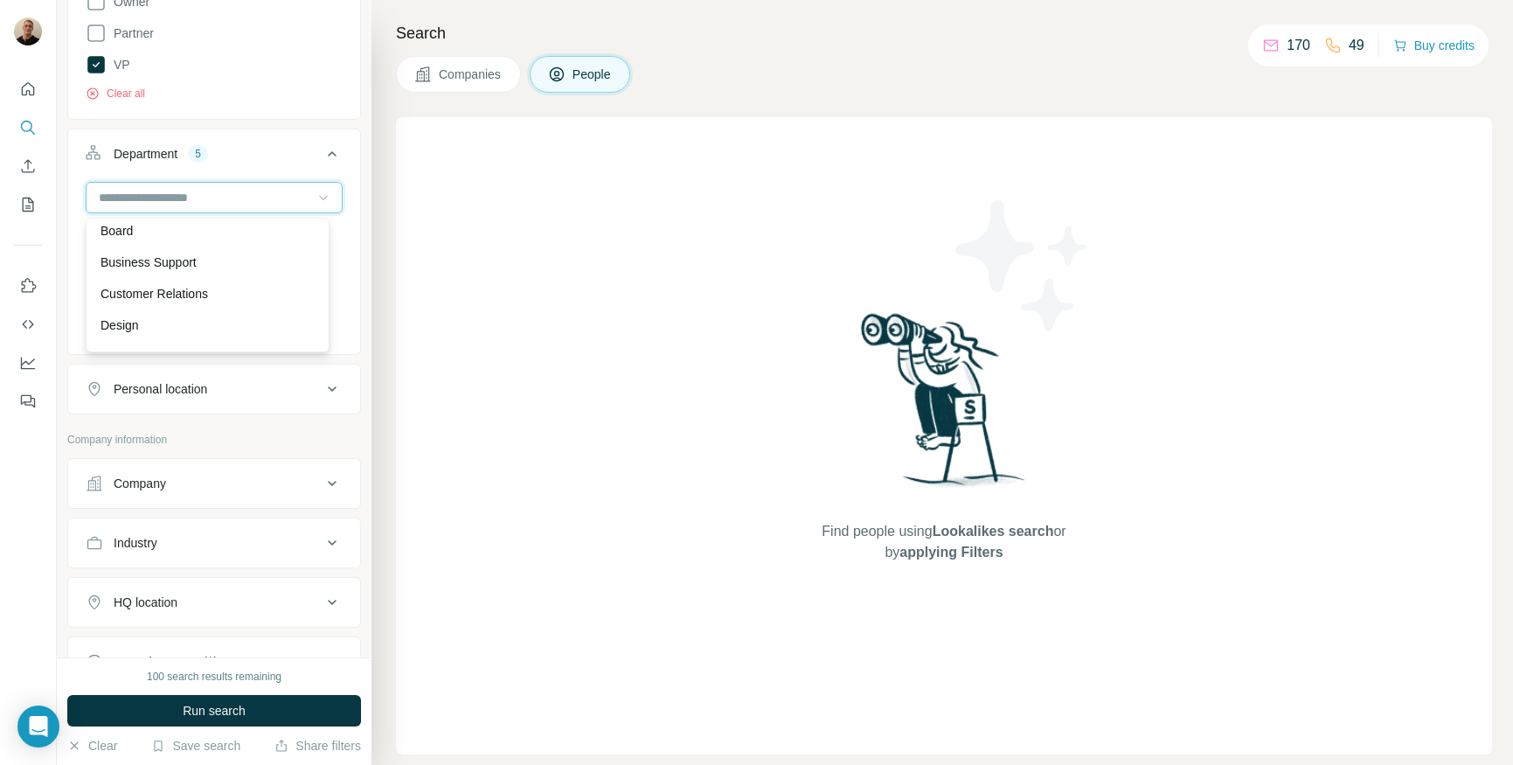
scroll to position [24, 0]
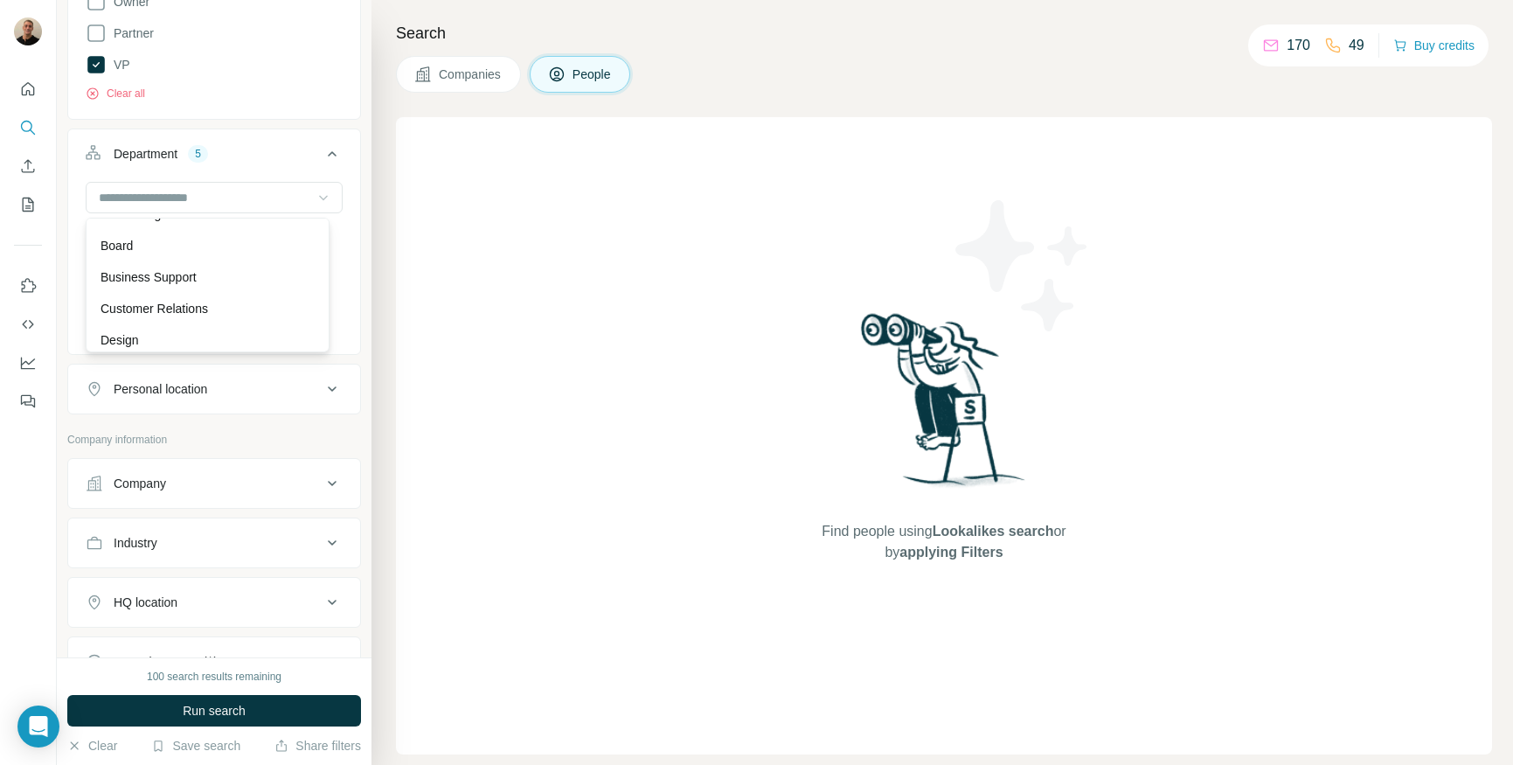
click at [184, 270] on p "Business Support" at bounding box center [149, 276] width 96 height 17
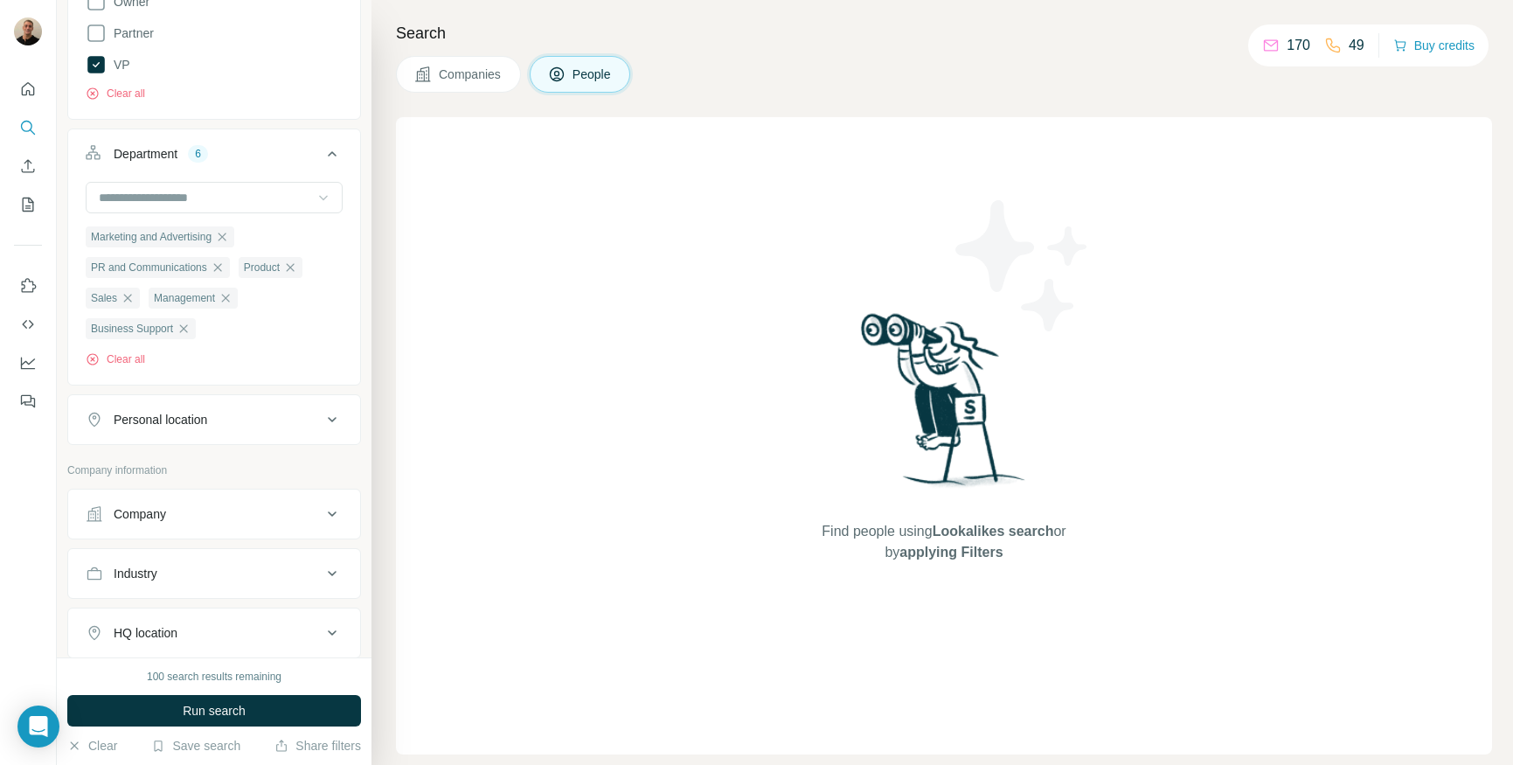
click at [315, 199] on icon at bounding box center [323, 197] width 17 height 17
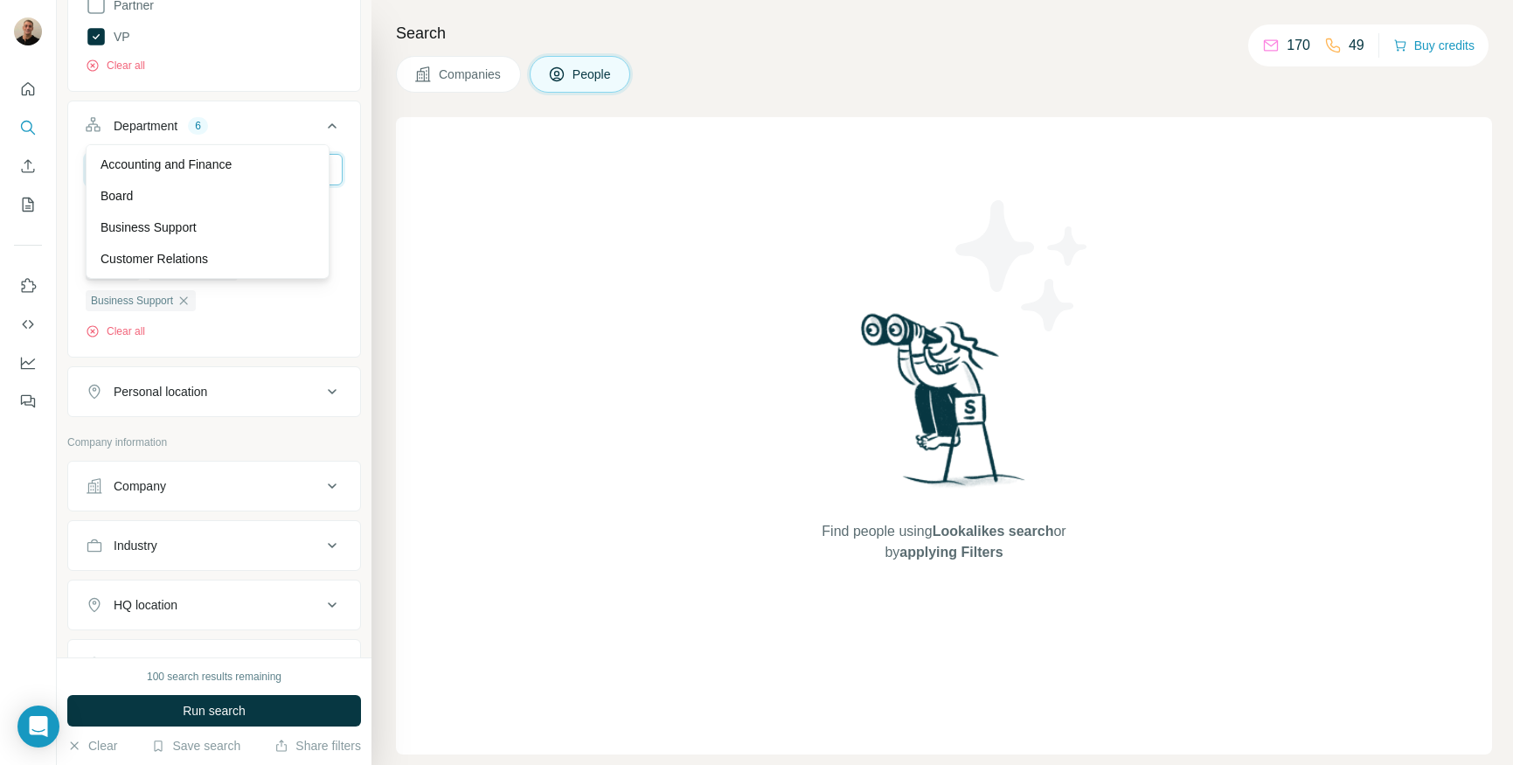
scroll to position [911, 0]
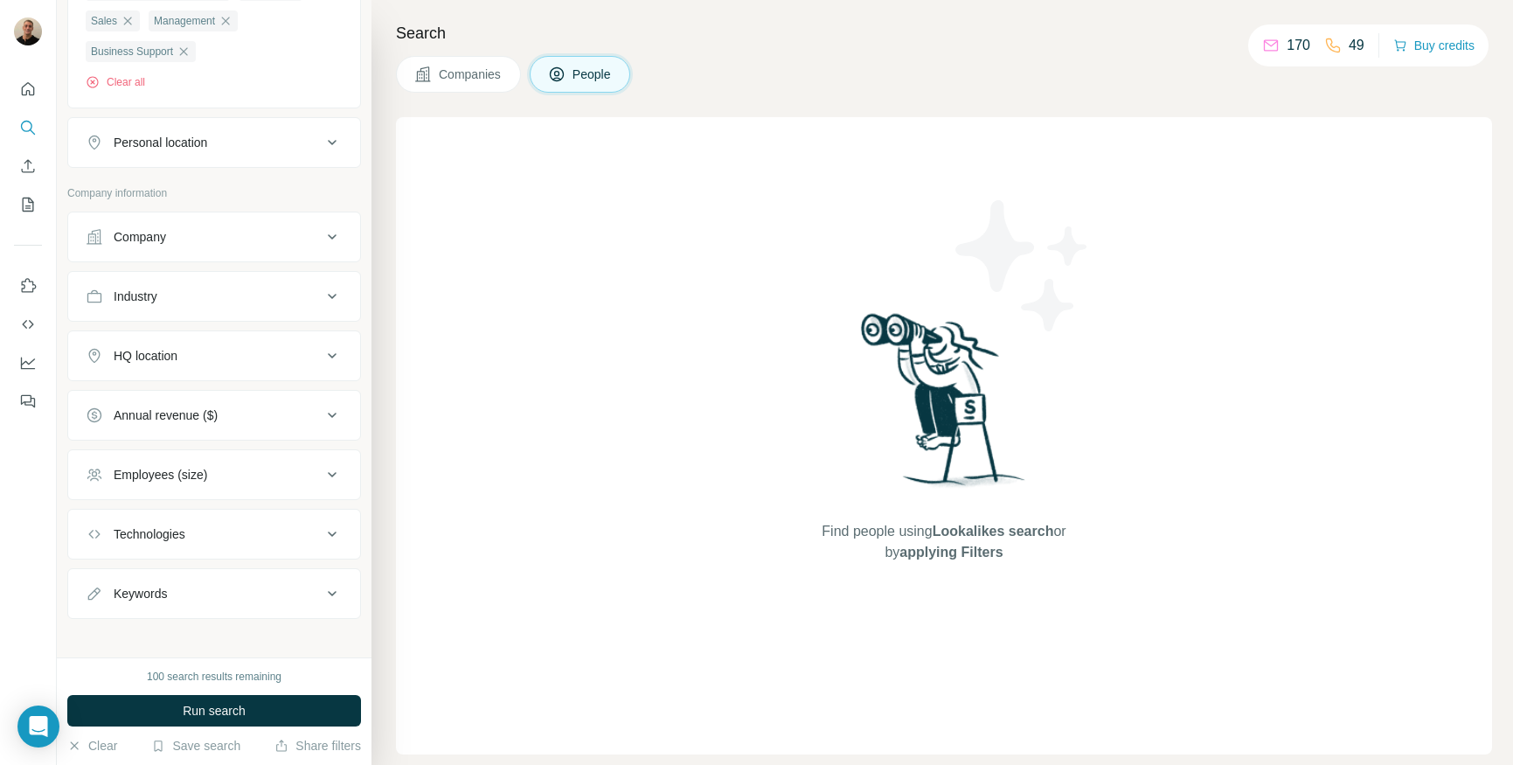
click at [305, 363] on div "HQ location" at bounding box center [204, 355] width 236 height 17
click at [281, 395] on input "text" at bounding box center [214, 399] width 257 height 31
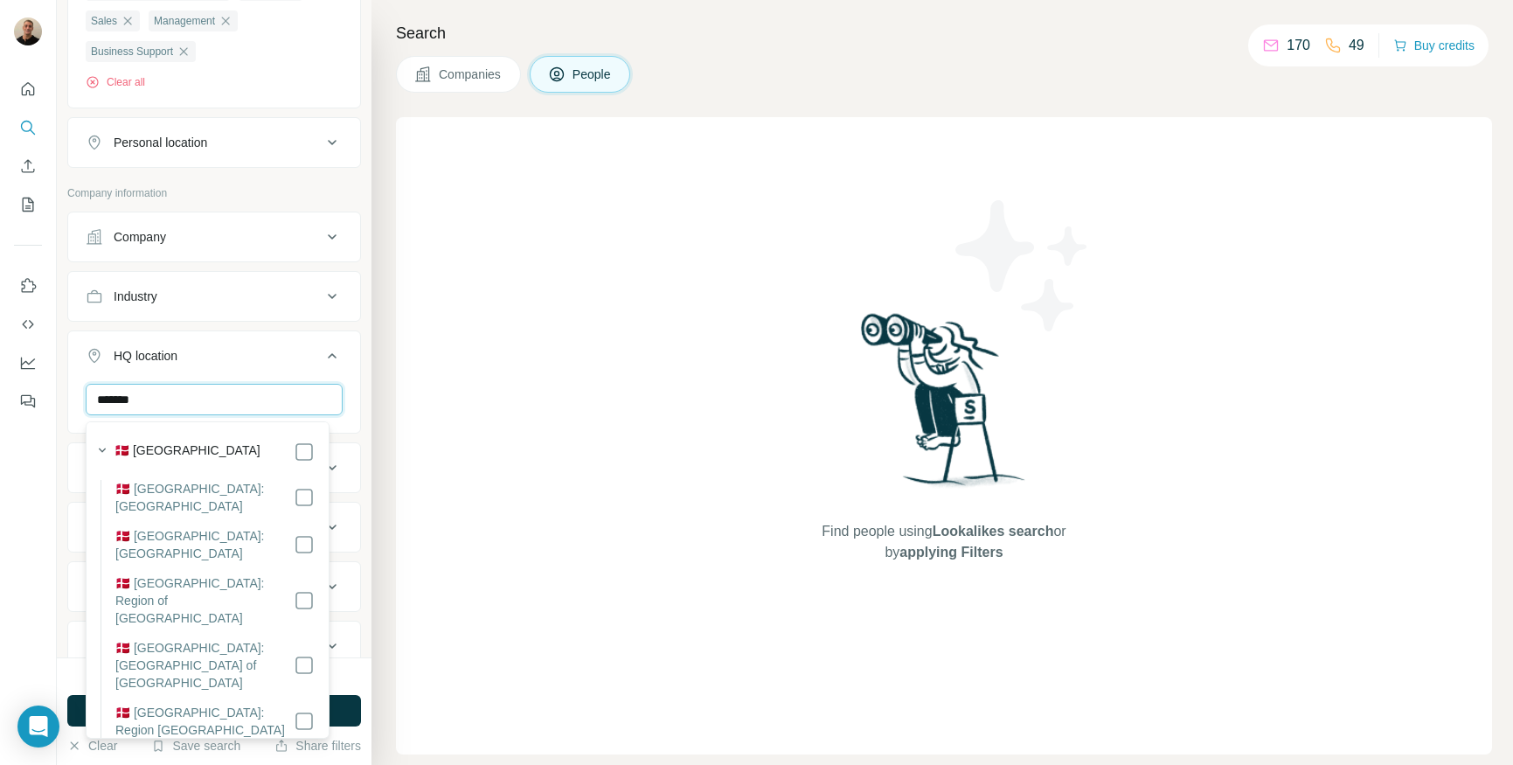
type input "*******"
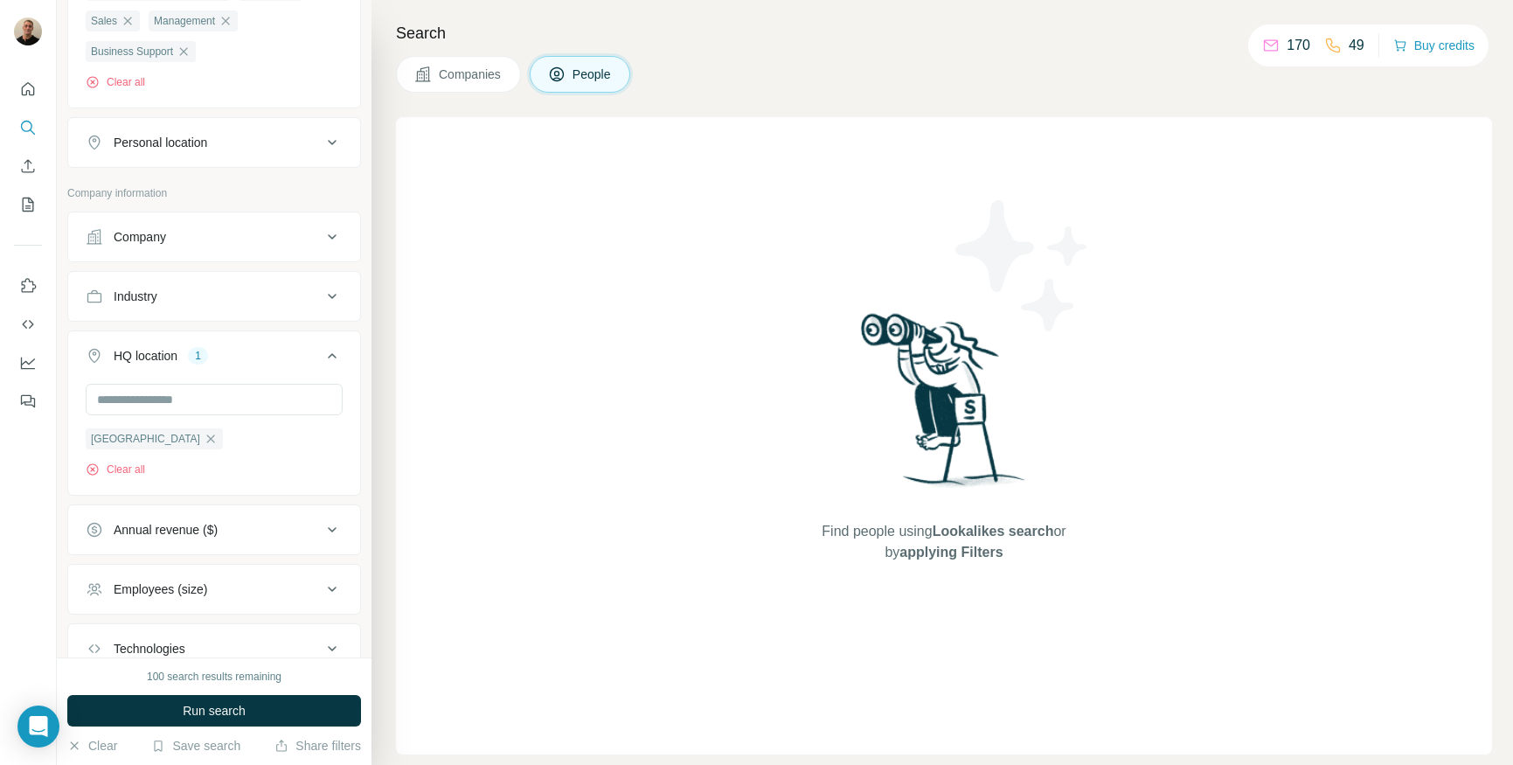
click at [224, 376] on button "HQ location 1" at bounding box center [214, 359] width 292 height 49
click at [328, 357] on icon at bounding box center [332, 355] width 9 height 5
click at [206, 400] on input "text" at bounding box center [214, 399] width 257 height 31
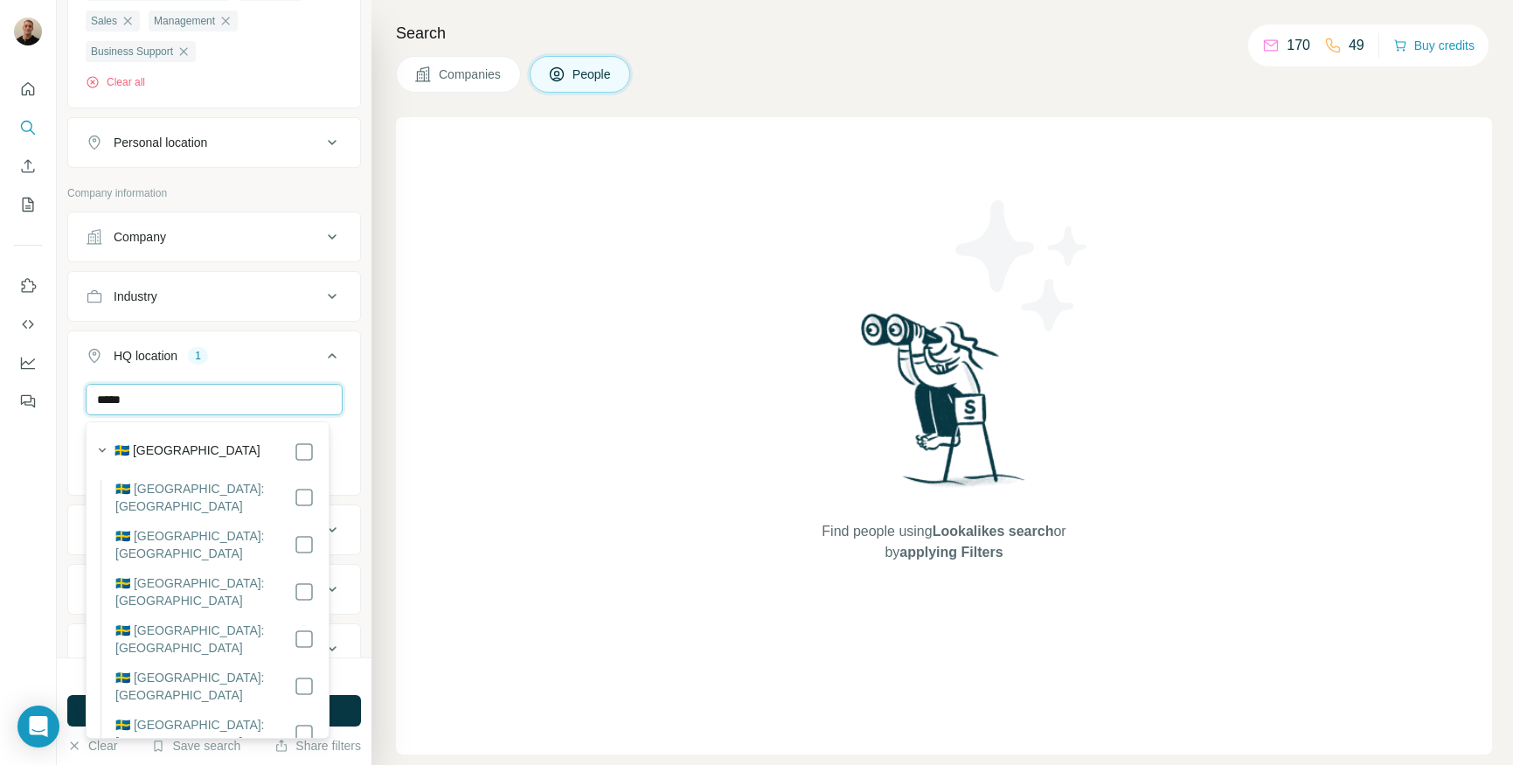
type input "******"
click at [198, 411] on input "******" at bounding box center [214, 399] width 257 height 31
drag, startPoint x: 191, startPoint y: 410, endPoint x: 45, endPoint y: 399, distance: 147.2
click at [50, 400] on div "New search Hide Company lookalikes Personal information Job title 5 marketing c…" at bounding box center [756, 382] width 1513 height 765
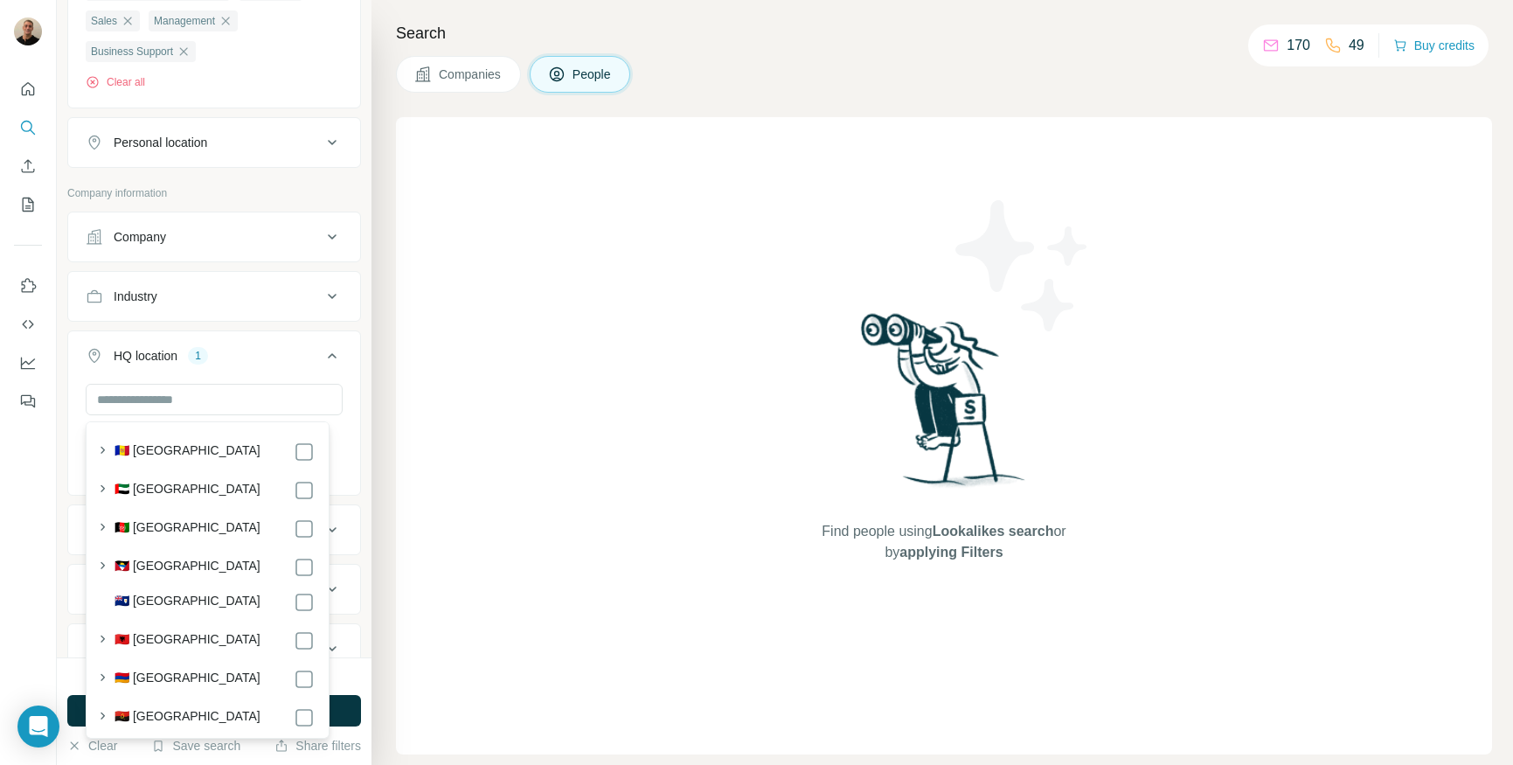
click at [322, 361] on icon at bounding box center [332, 355] width 21 height 21
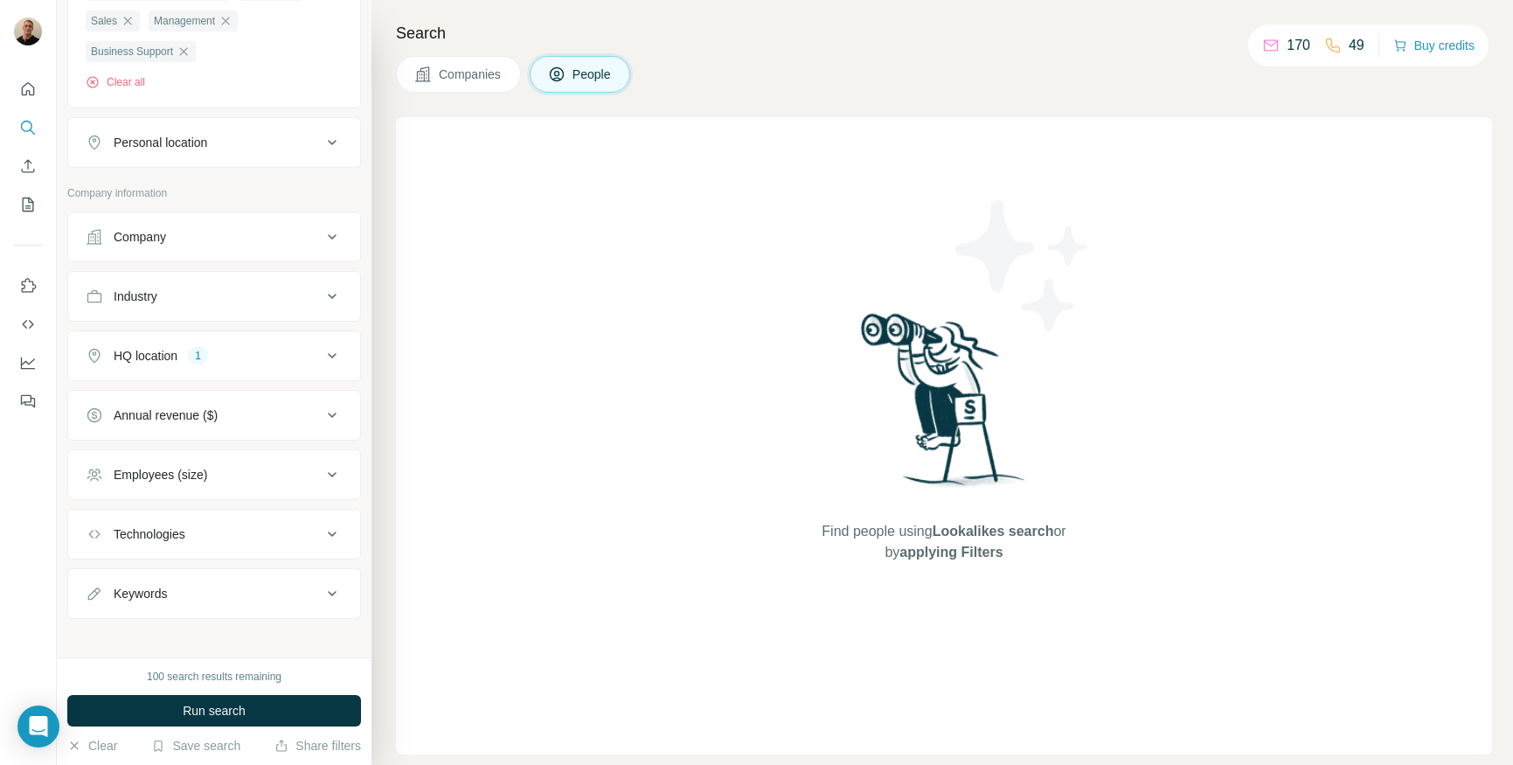
click at [174, 357] on div "HQ location" at bounding box center [146, 355] width 64 height 17
click at [204, 445] on icon "button" at bounding box center [211, 439] width 14 height 14
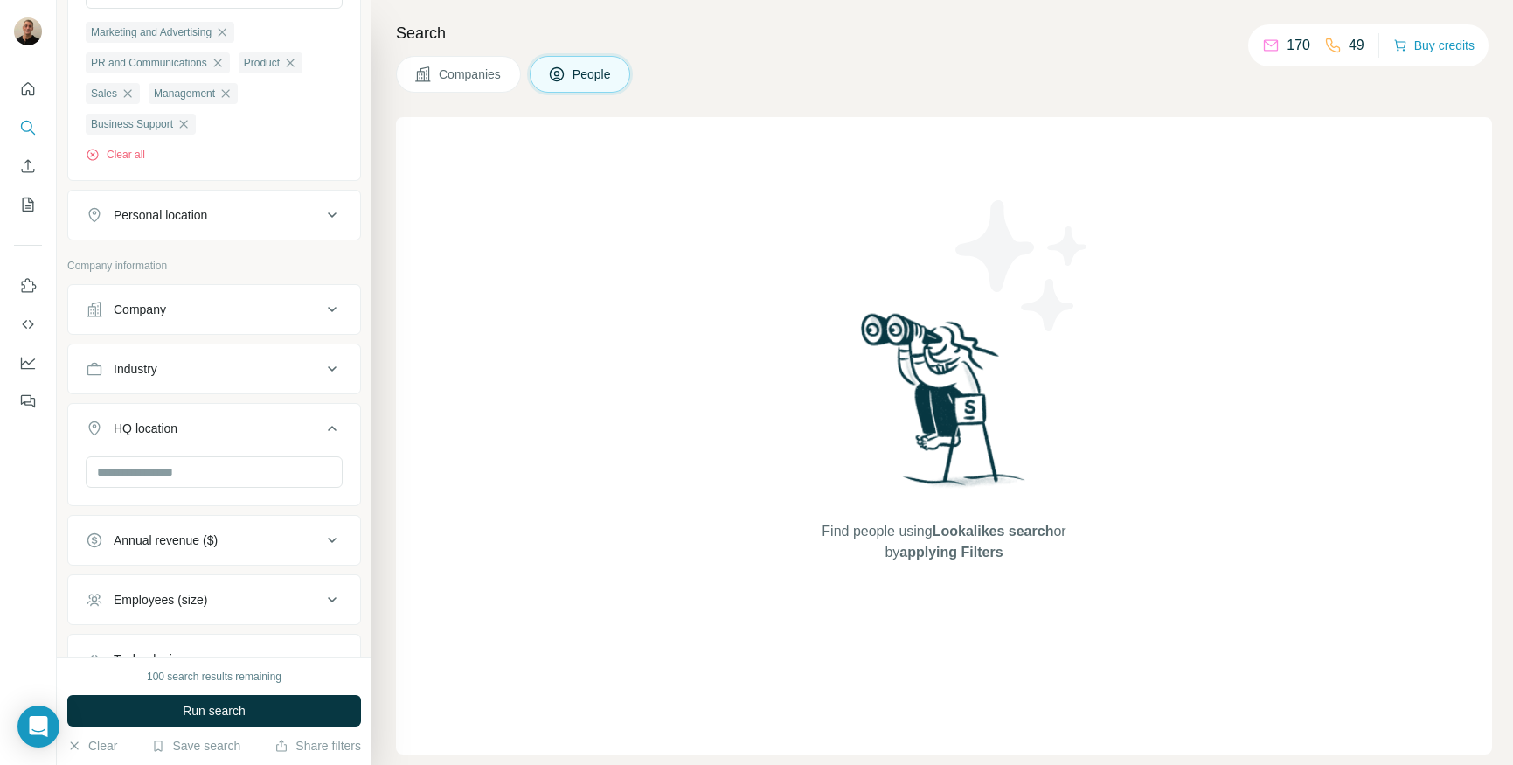
scroll to position [778, 0]
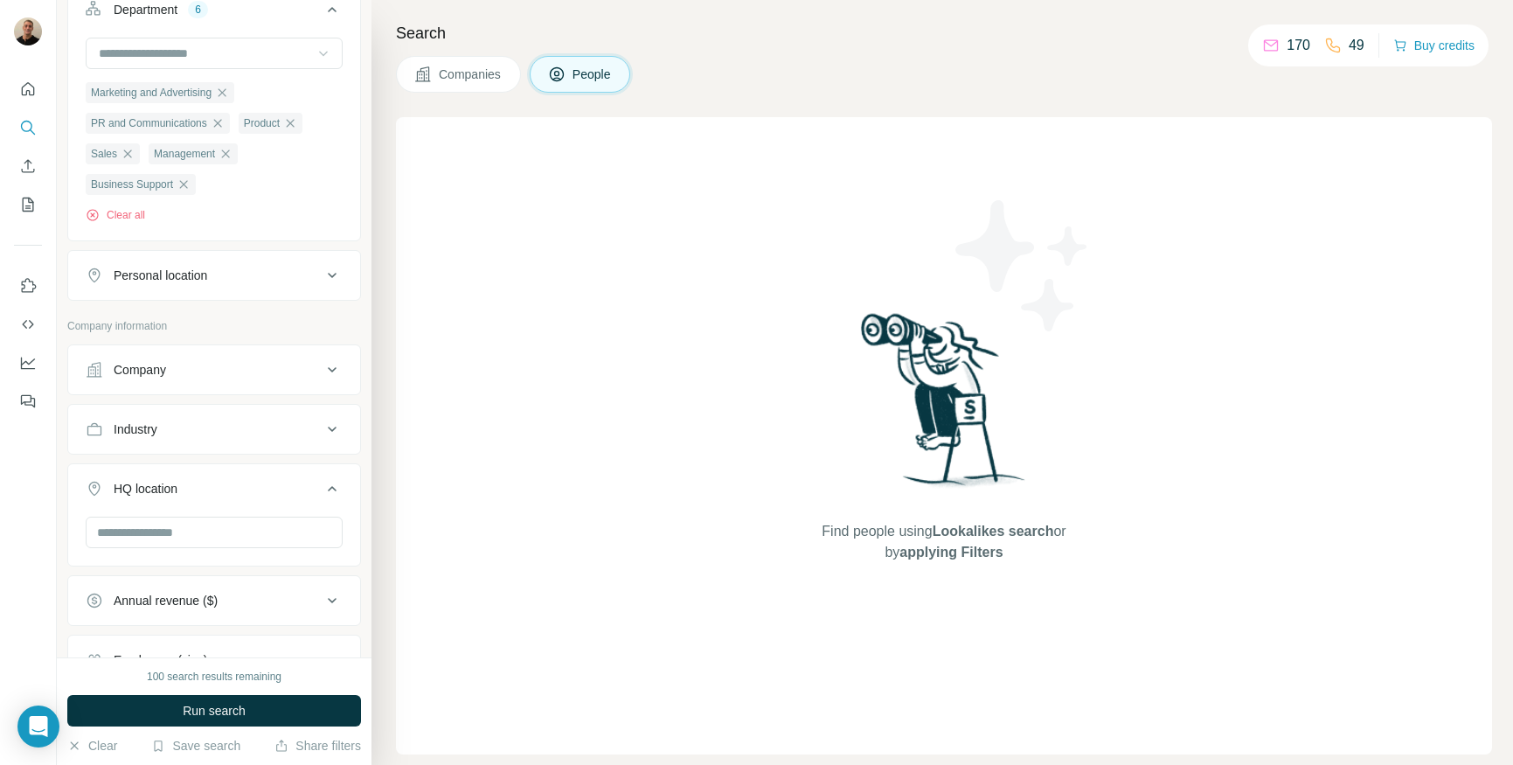
click at [282, 423] on div "Industry" at bounding box center [204, 428] width 236 height 17
click at [322, 376] on icon at bounding box center [332, 369] width 21 height 21
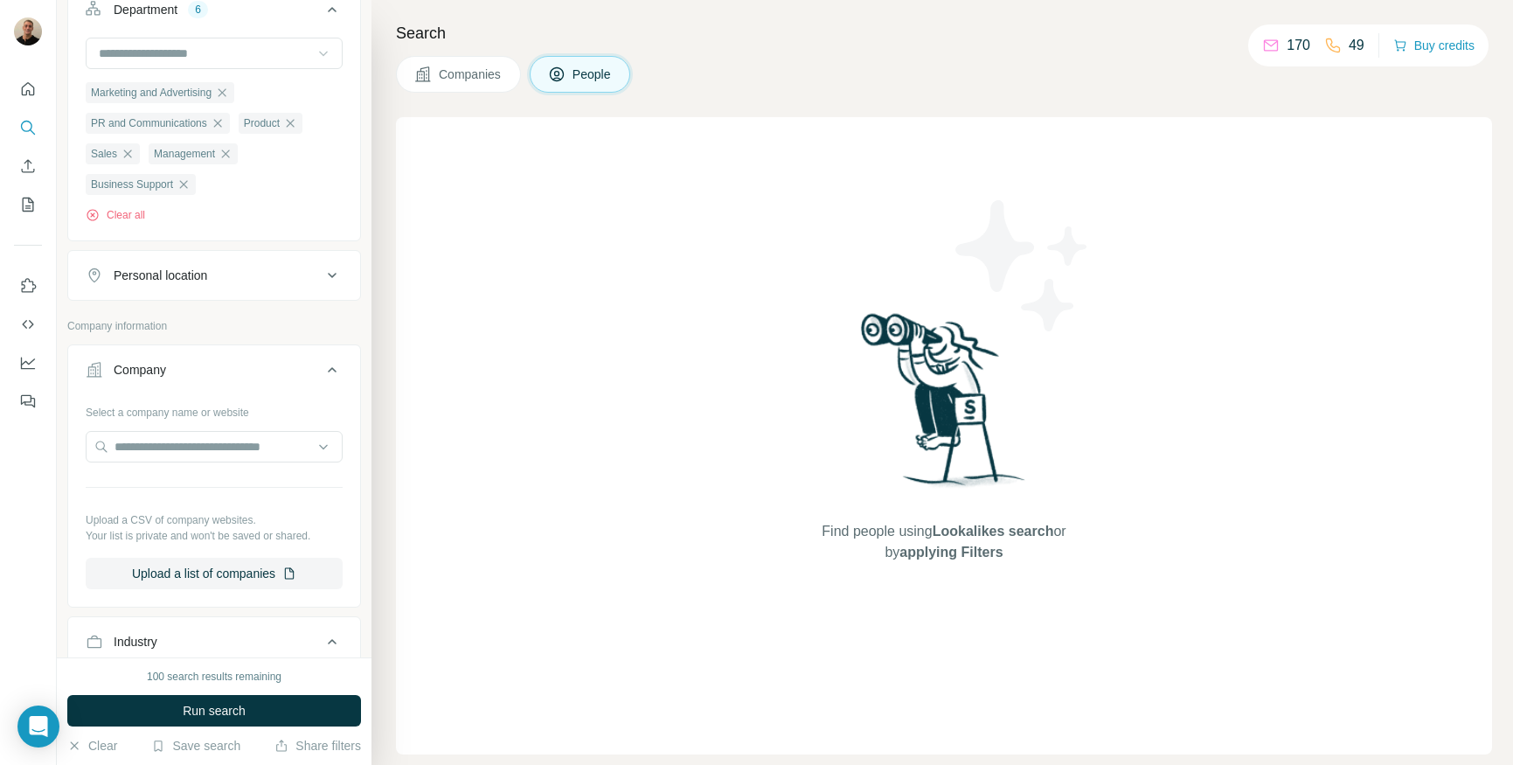
click at [322, 374] on icon at bounding box center [332, 369] width 21 height 21
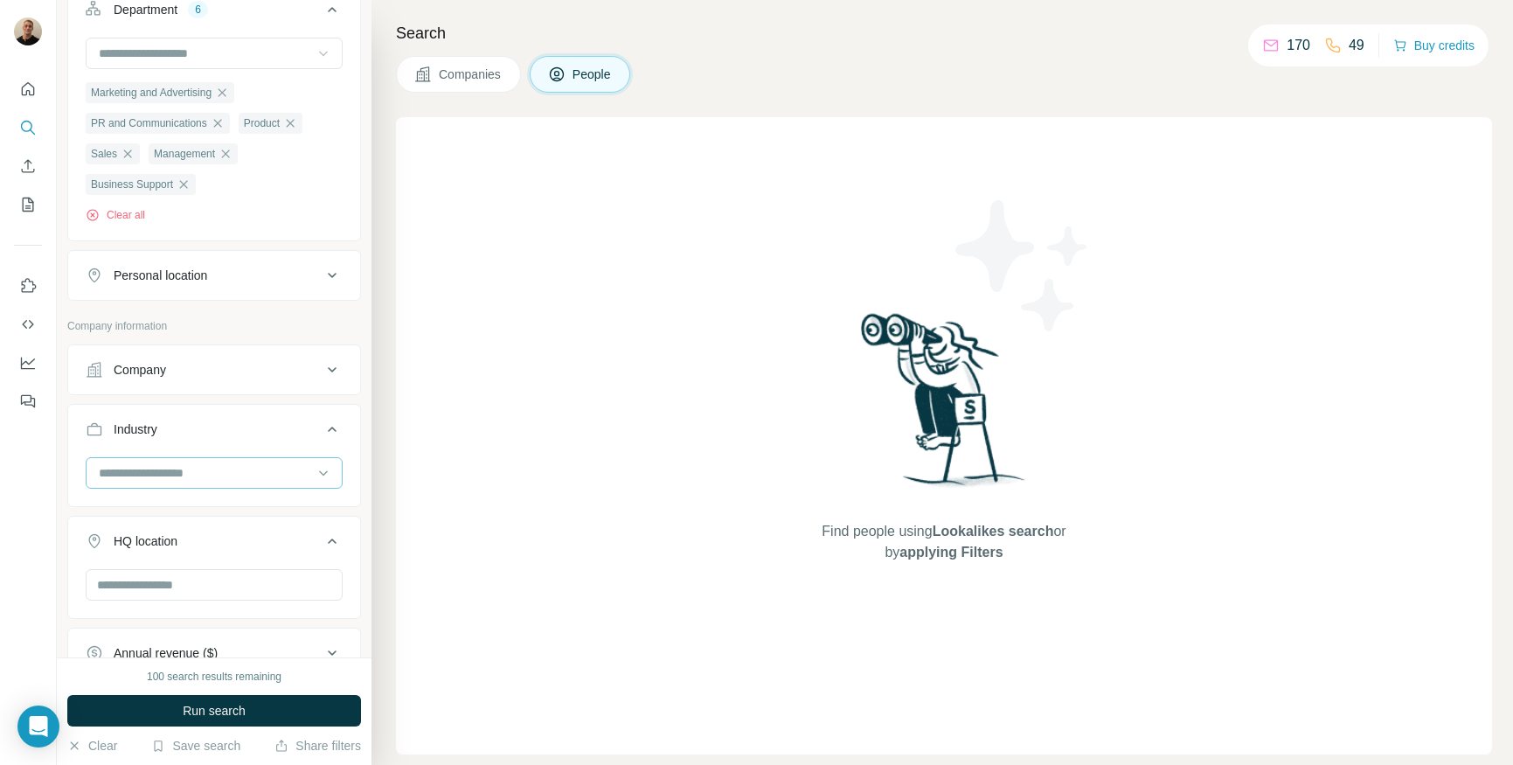
click at [269, 474] on input at bounding box center [205, 472] width 216 height 19
type input "*"
click at [101, 585] on p "B2B" at bounding box center [112, 577] width 23 height 17
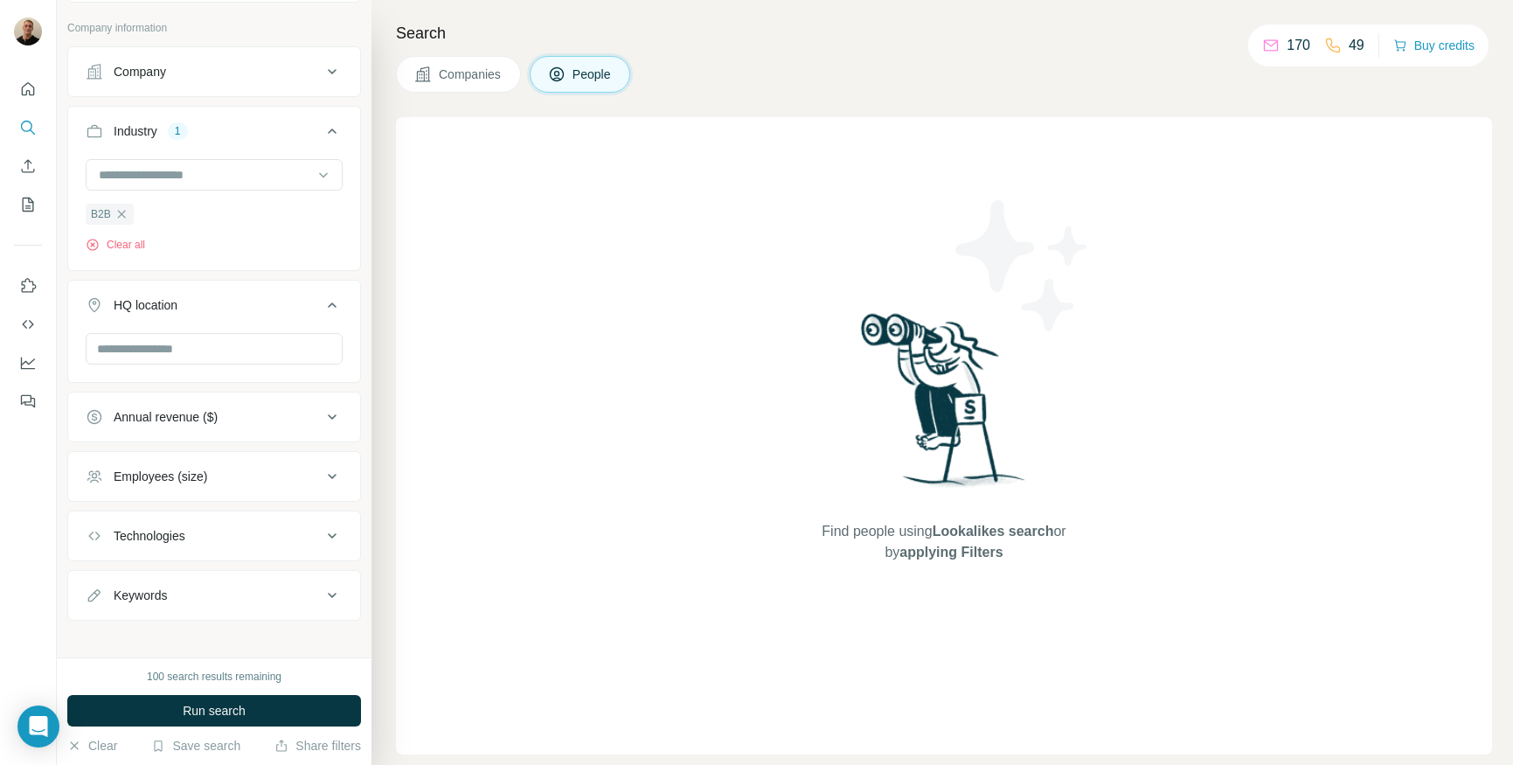
scroll to position [1091, 0]
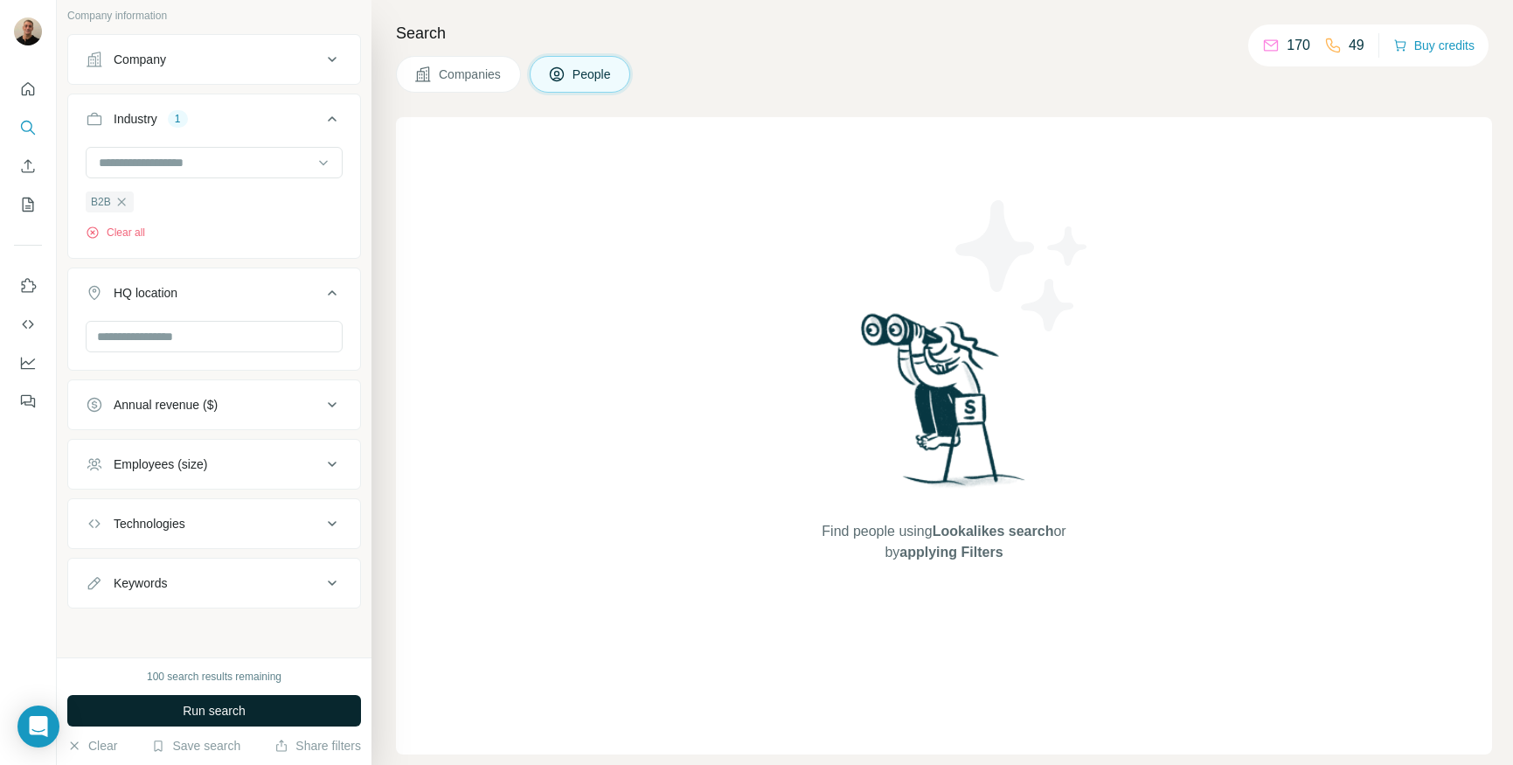
click at [216, 715] on span "Run search" at bounding box center [214, 710] width 63 height 17
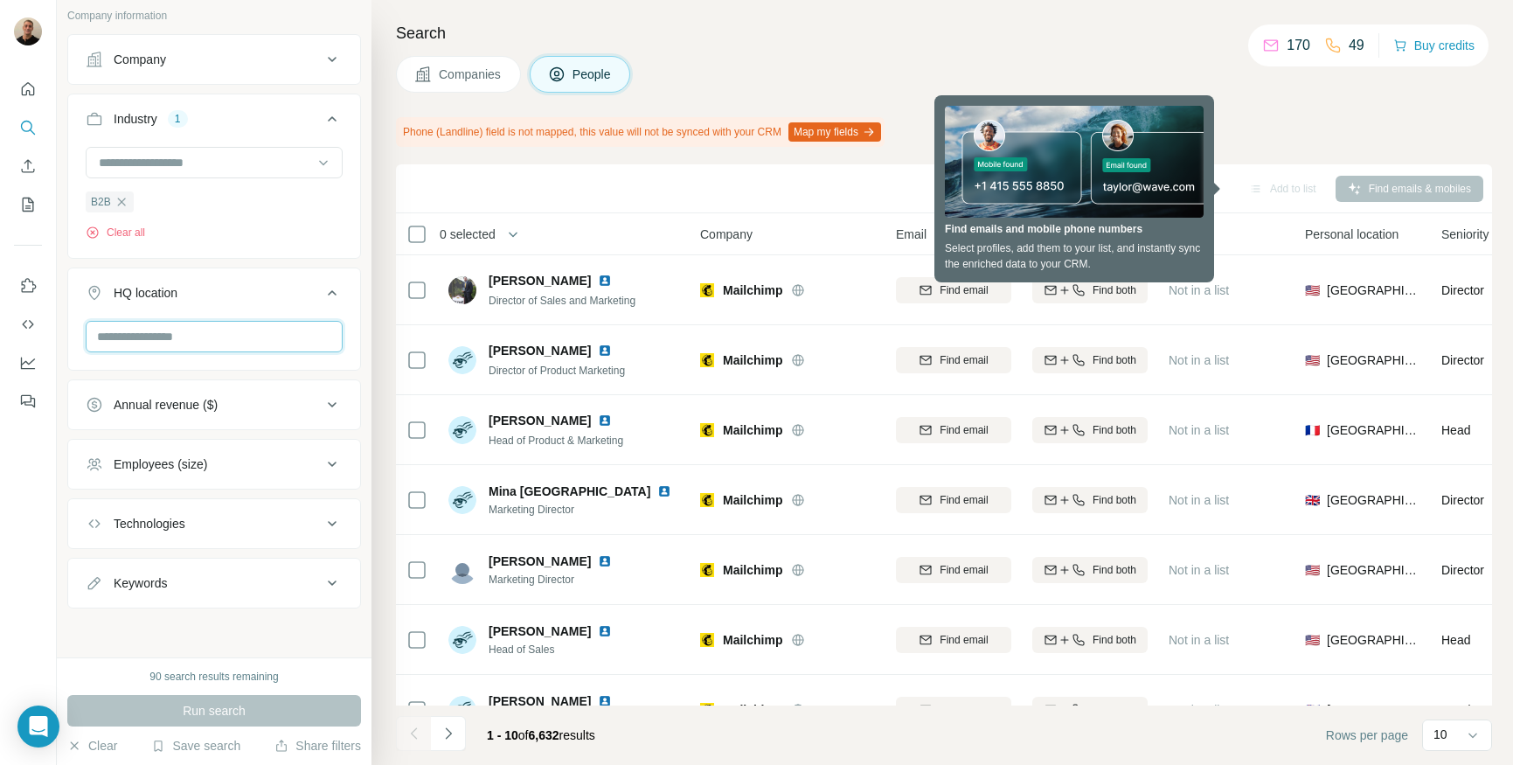
click at [144, 333] on input "text" at bounding box center [214, 336] width 257 height 31
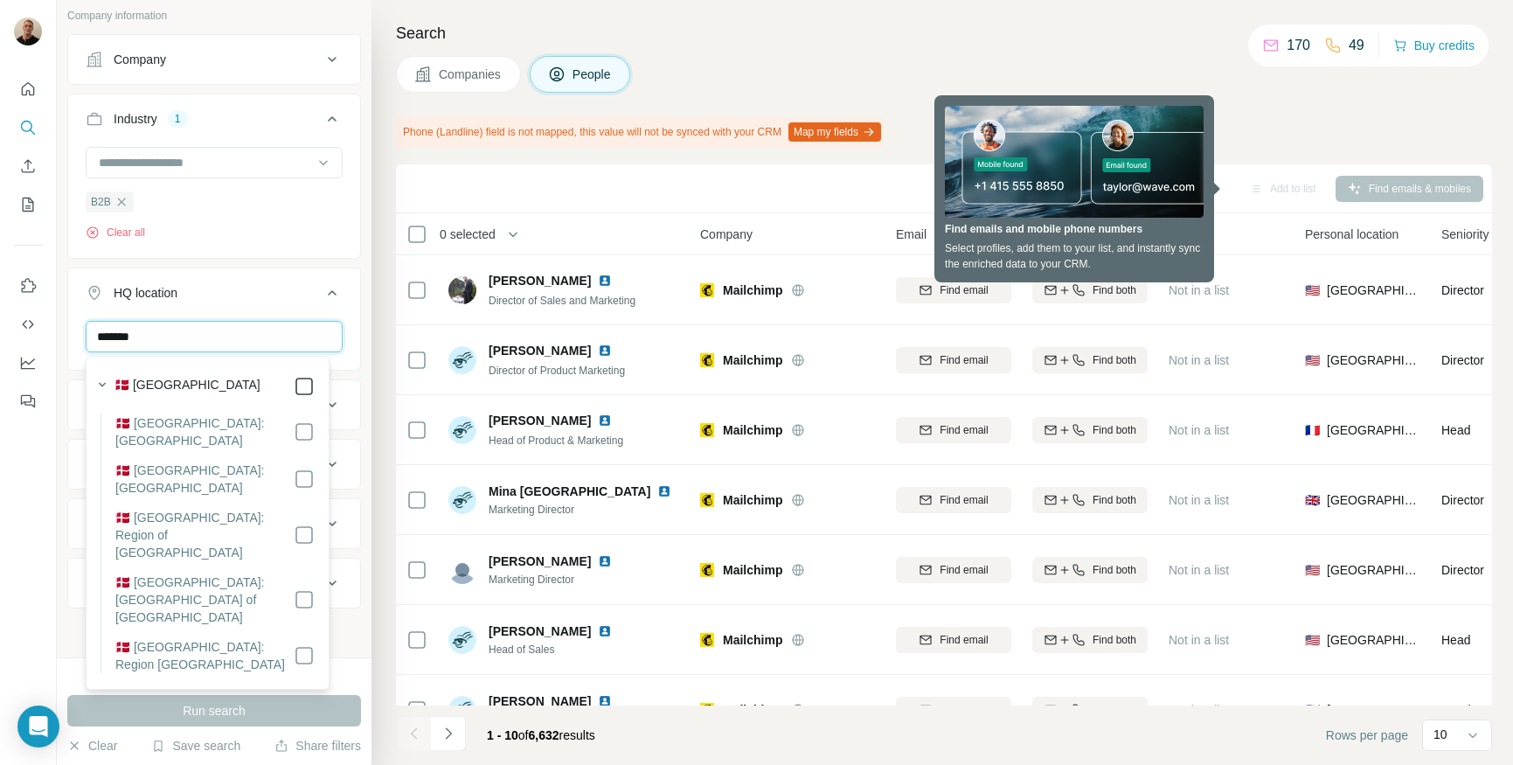
type input "*******"
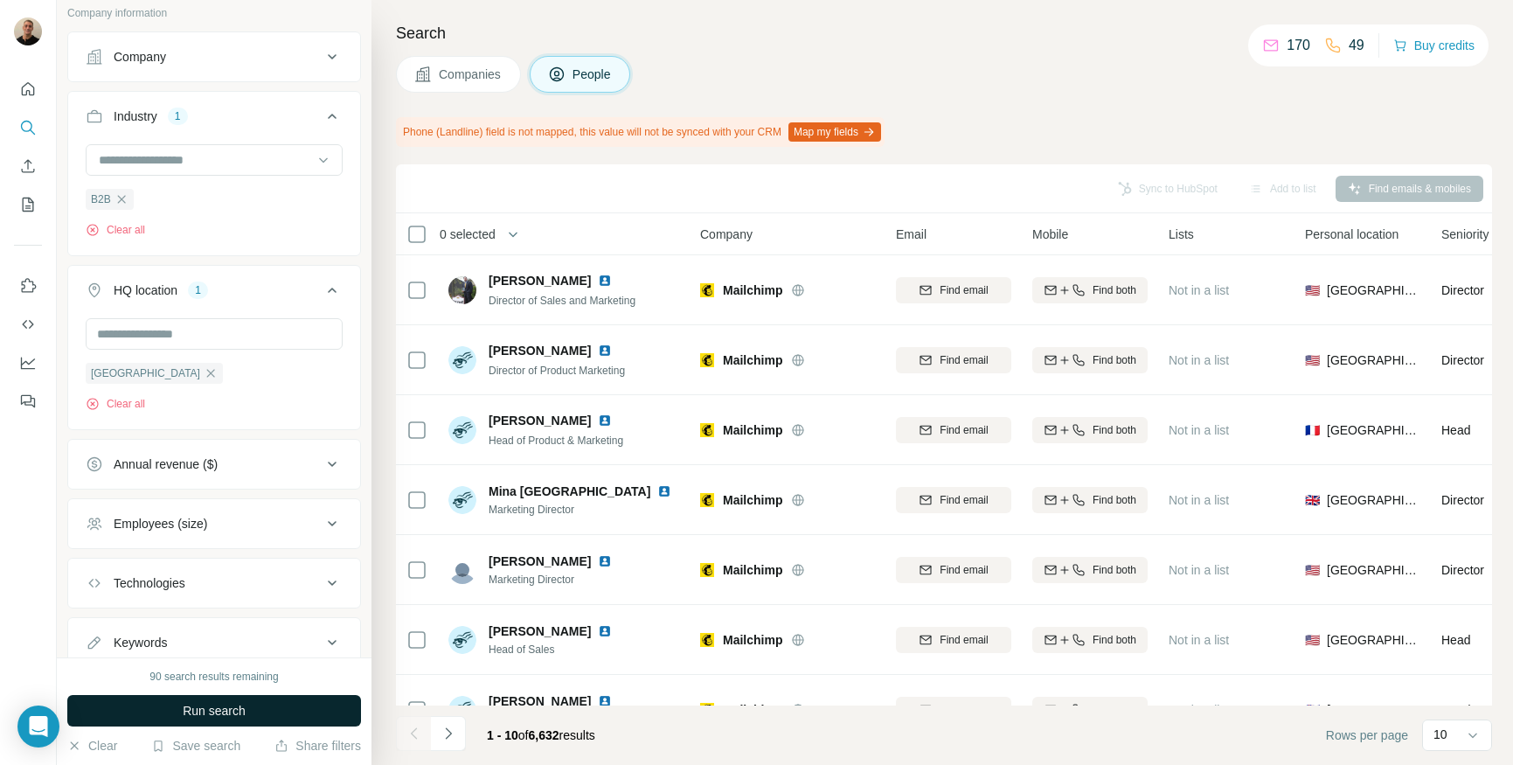
click at [262, 711] on button "Run search" at bounding box center [214, 710] width 294 height 31
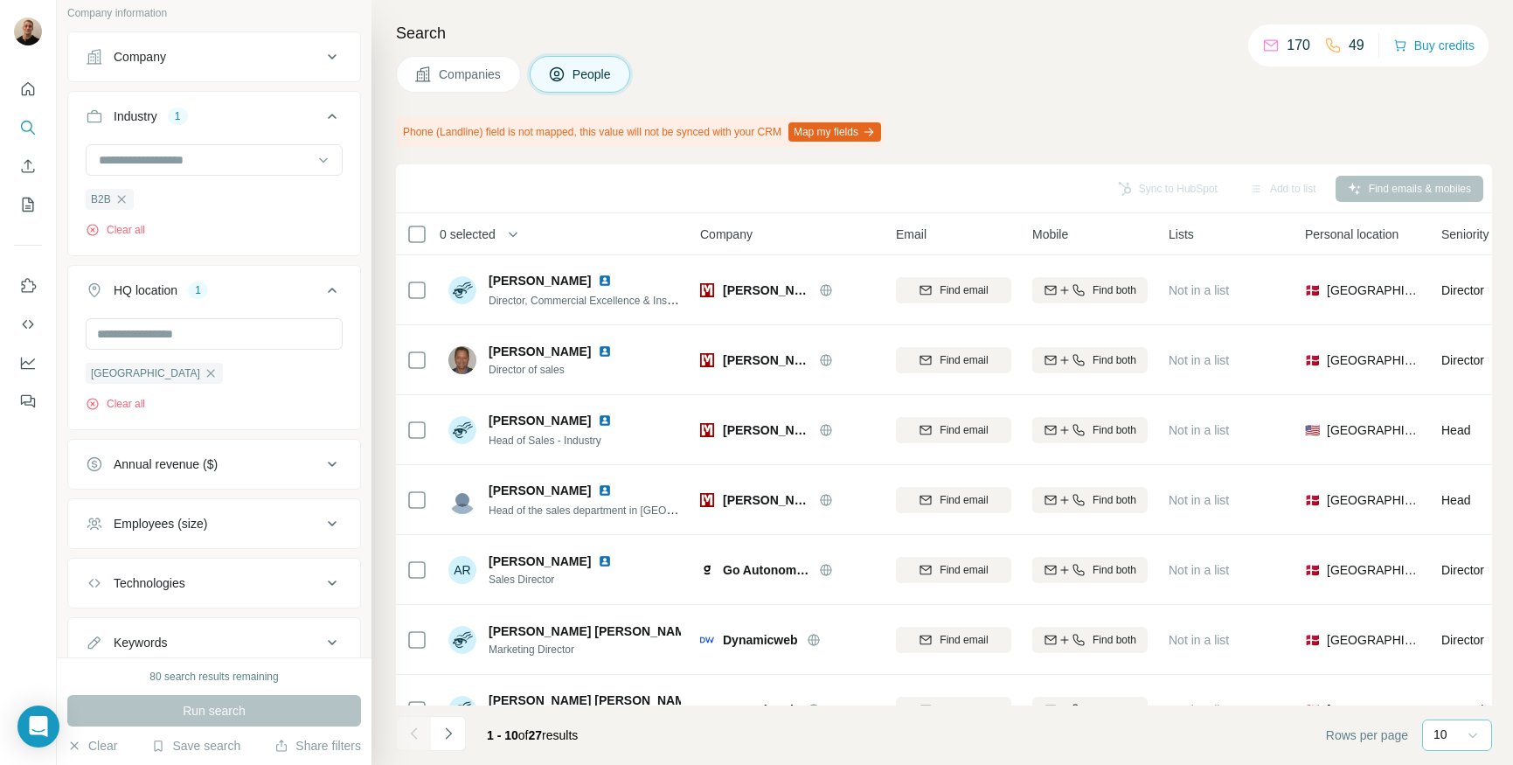
click at [1478, 730] on icon at bounding box center [1472, 734] width 17 height 17
click at [1459, 601] on div "60" at bounding box center [1457, 601] width 40 height 17
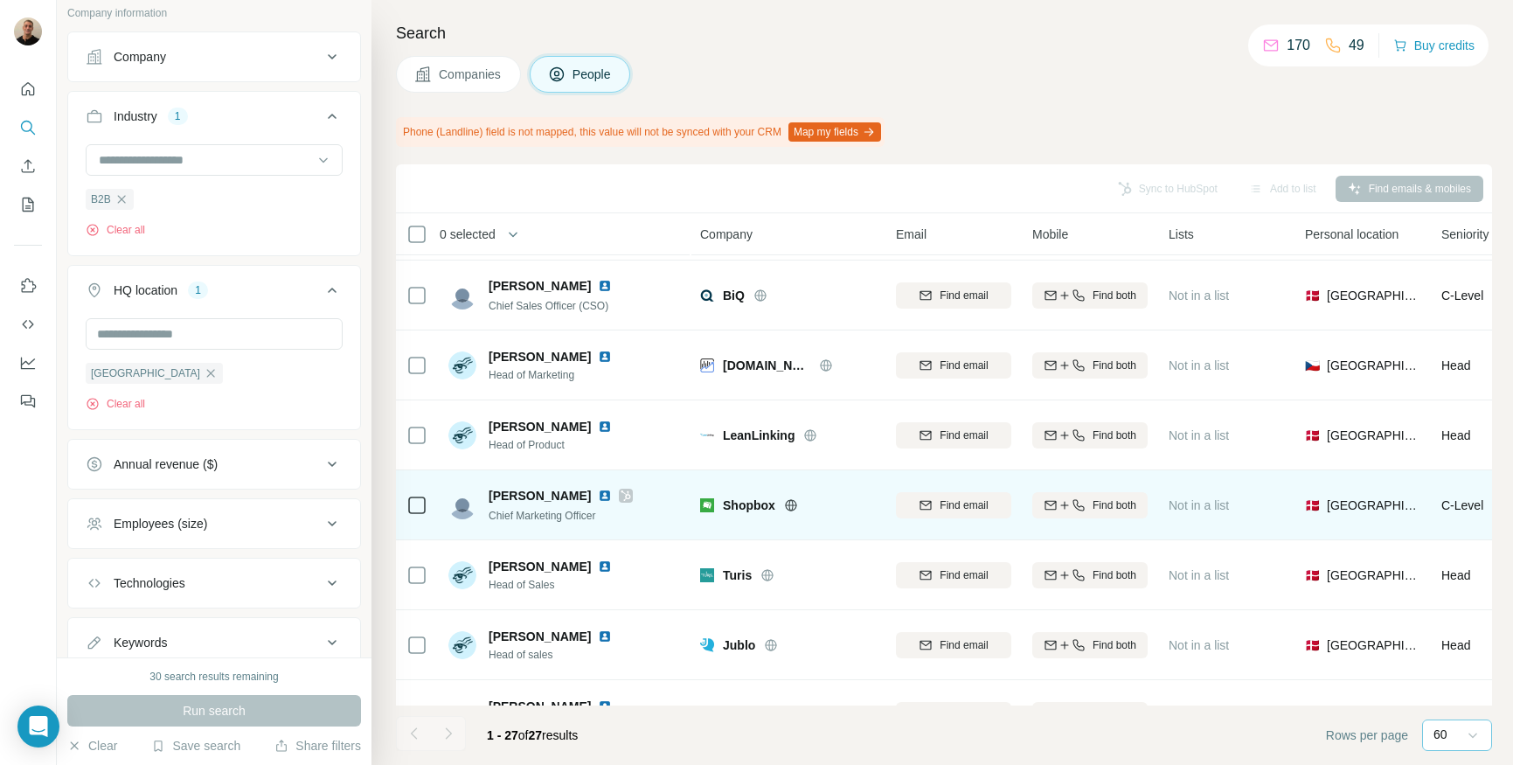
scroll to position [1400, 0]
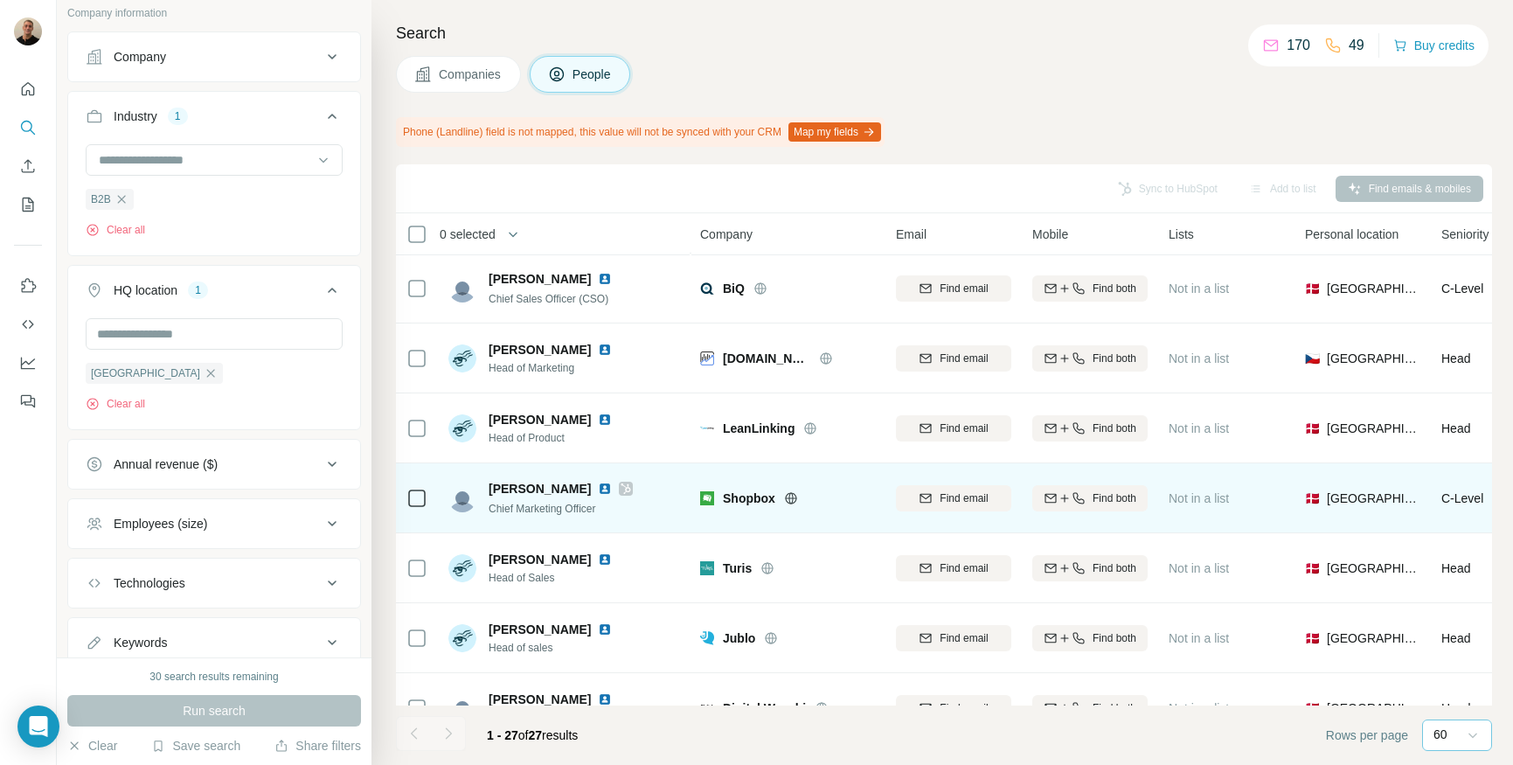
click at [513, 485] on span "[PERSON_NAME]" at bounding box center [540, 488] width 102 height 17
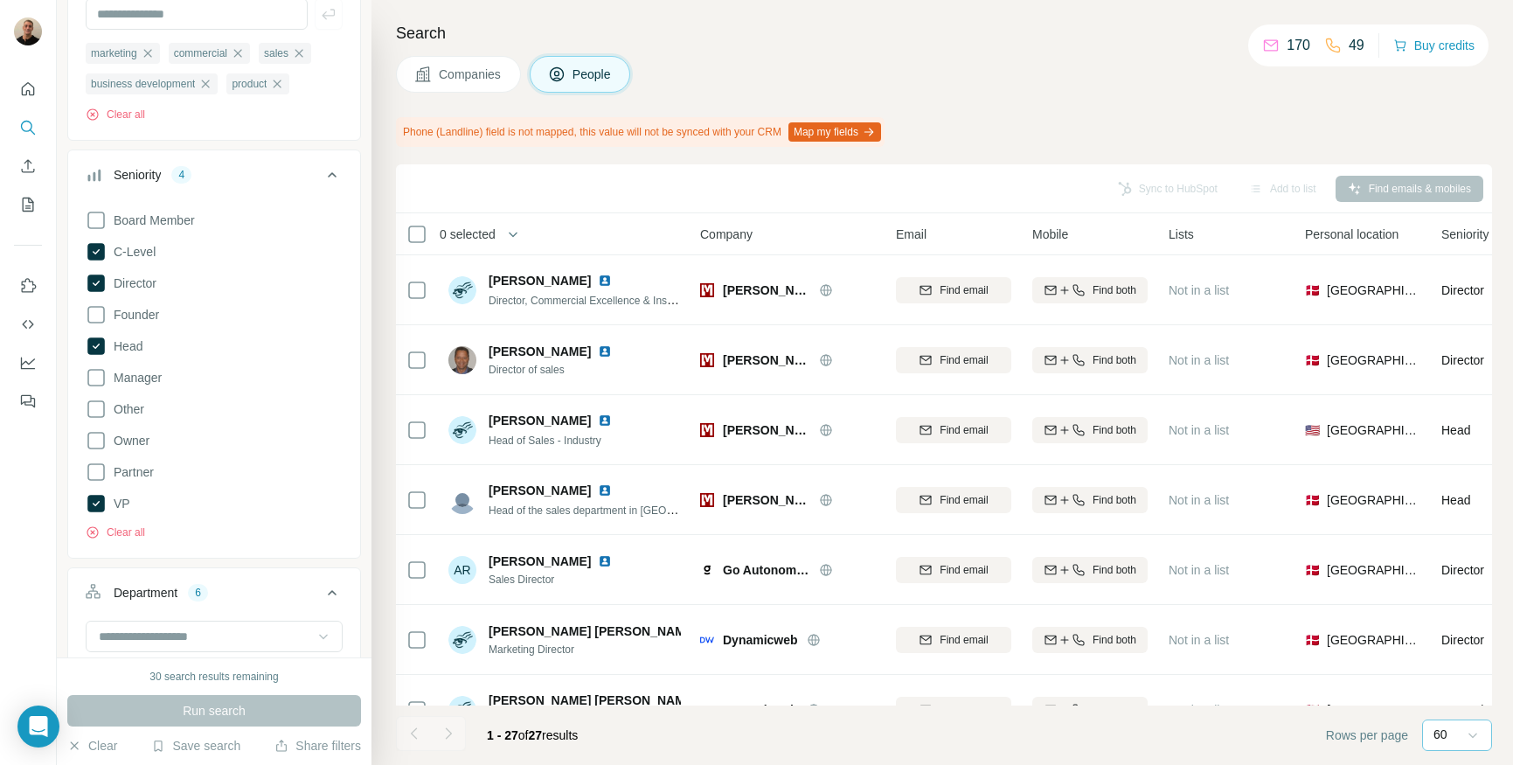
scroll to position [0, 0]
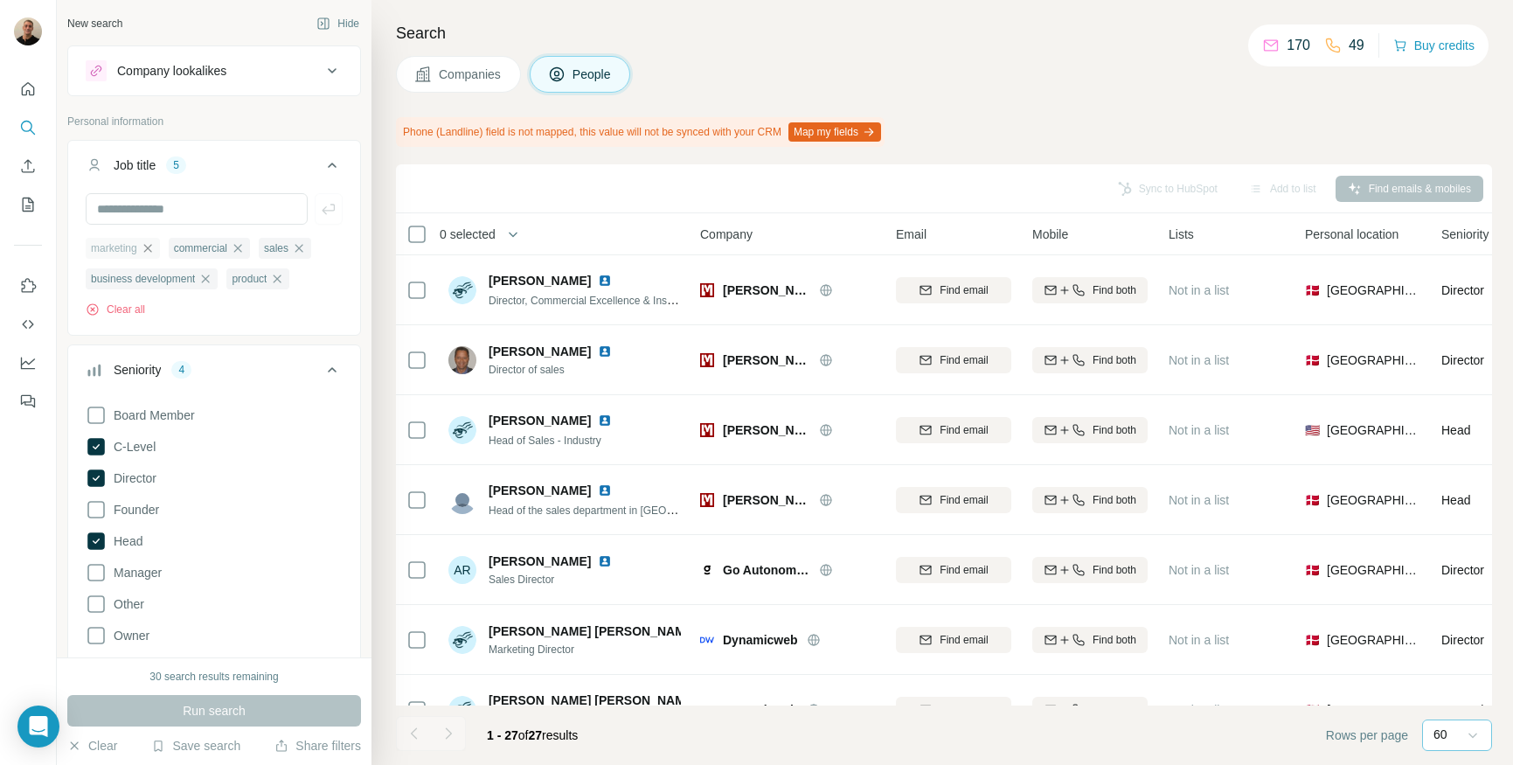
click at [149, 248] on icon "button" at bounding box center [148, 248] width 14 height 14
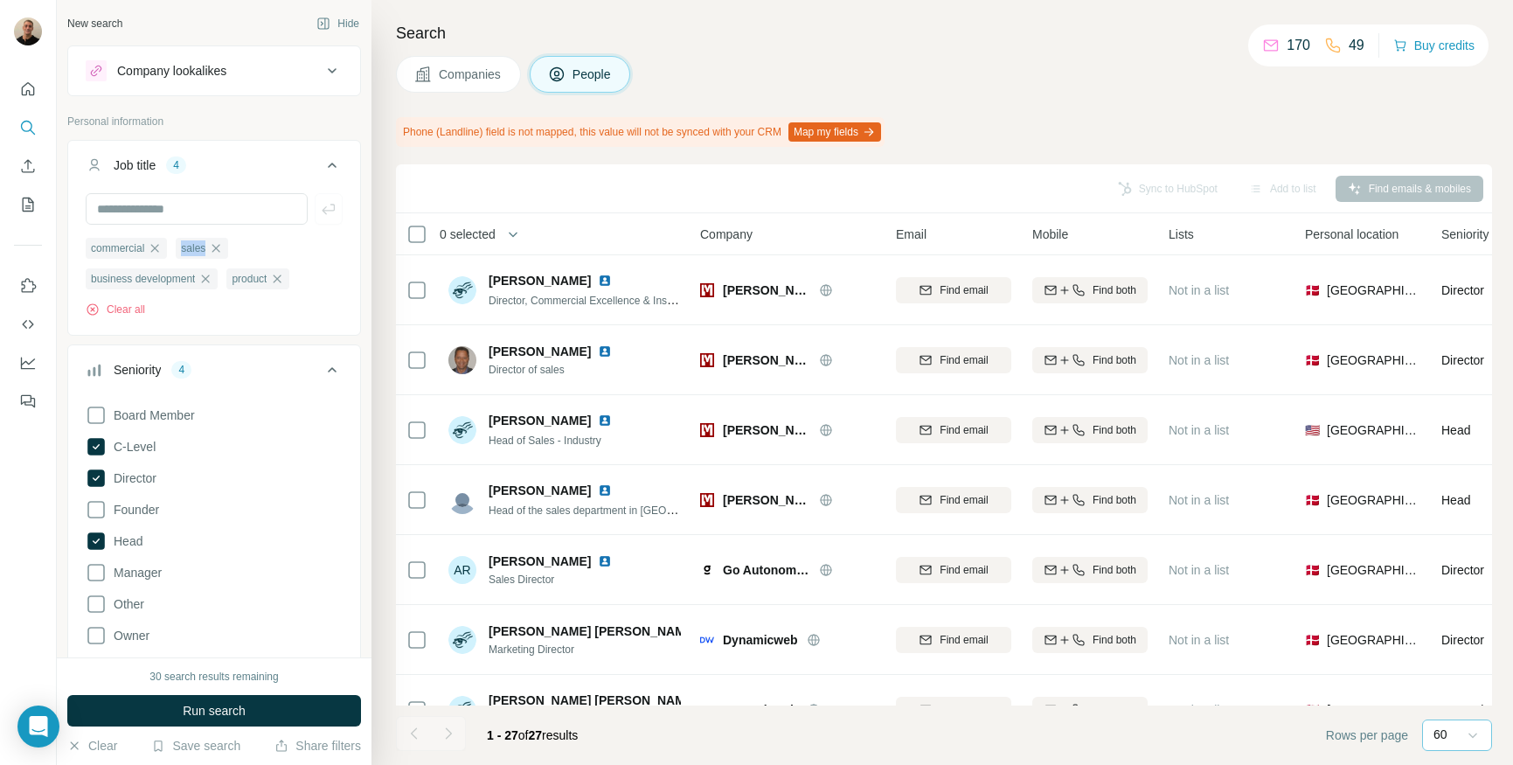
click at [149, 248] on div "commercial" at bounding box center [126, 248] width 81 height 21
click at [156, 246] on icon "button" at bounding box center [155, 248] width 14 height 14
click at [127, 246] on icon "button" at bounding box center [126, 248] width 14 height 14
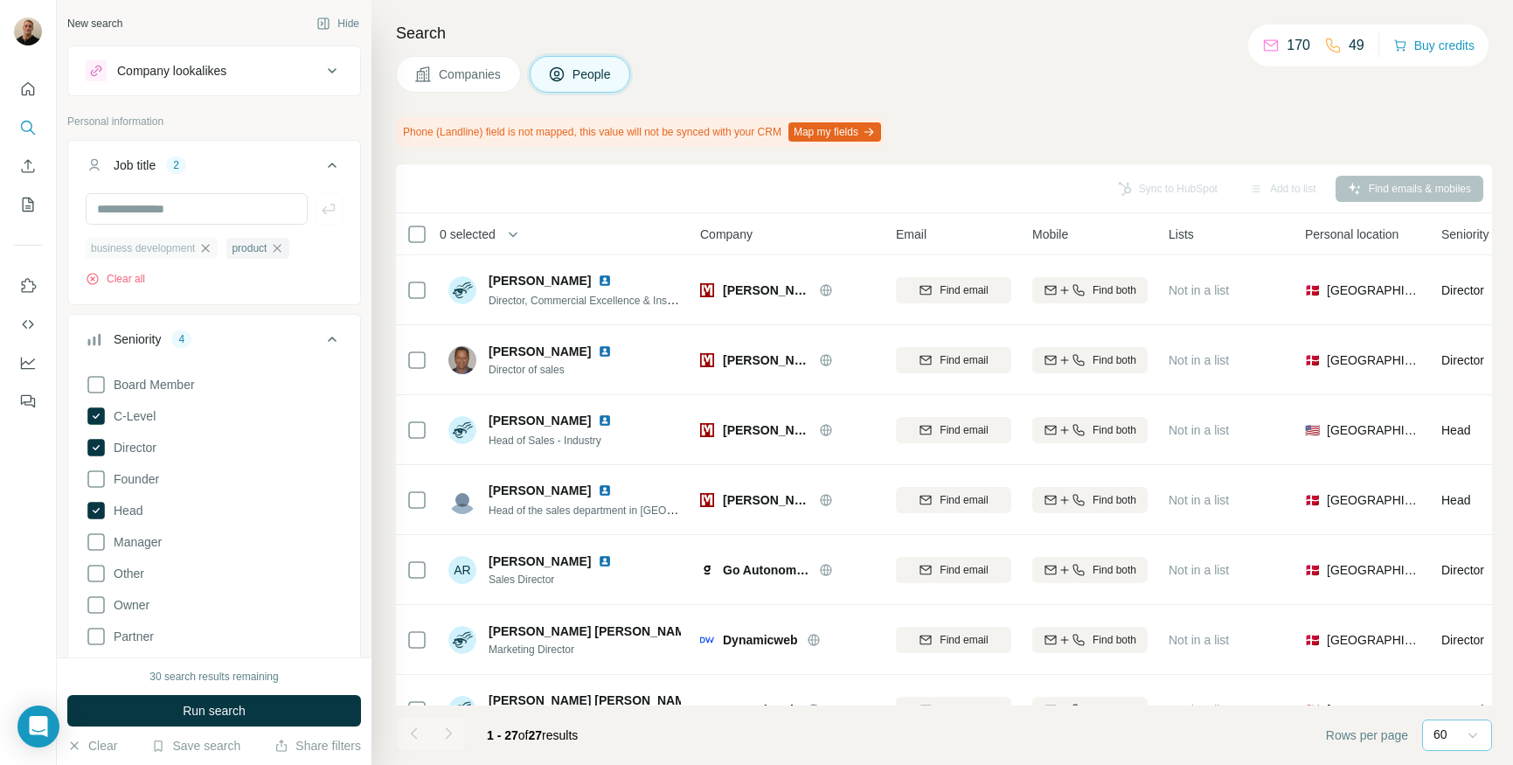
click at [212, 247] on icon "button" at bounding box center [205, 248] width 14 height 14
click at [143, 250] on icon "button" at bounding box center [136, 248] width 14 height 14
click at [94, 351] on icon at bounding box center [95, 353] width 17 height 17
click at [99, 442] on icon at bounding box center [95, 448] width 17 height 17
click at [103, 382] on icon at bounding box center [95, 385] width 17 height 17
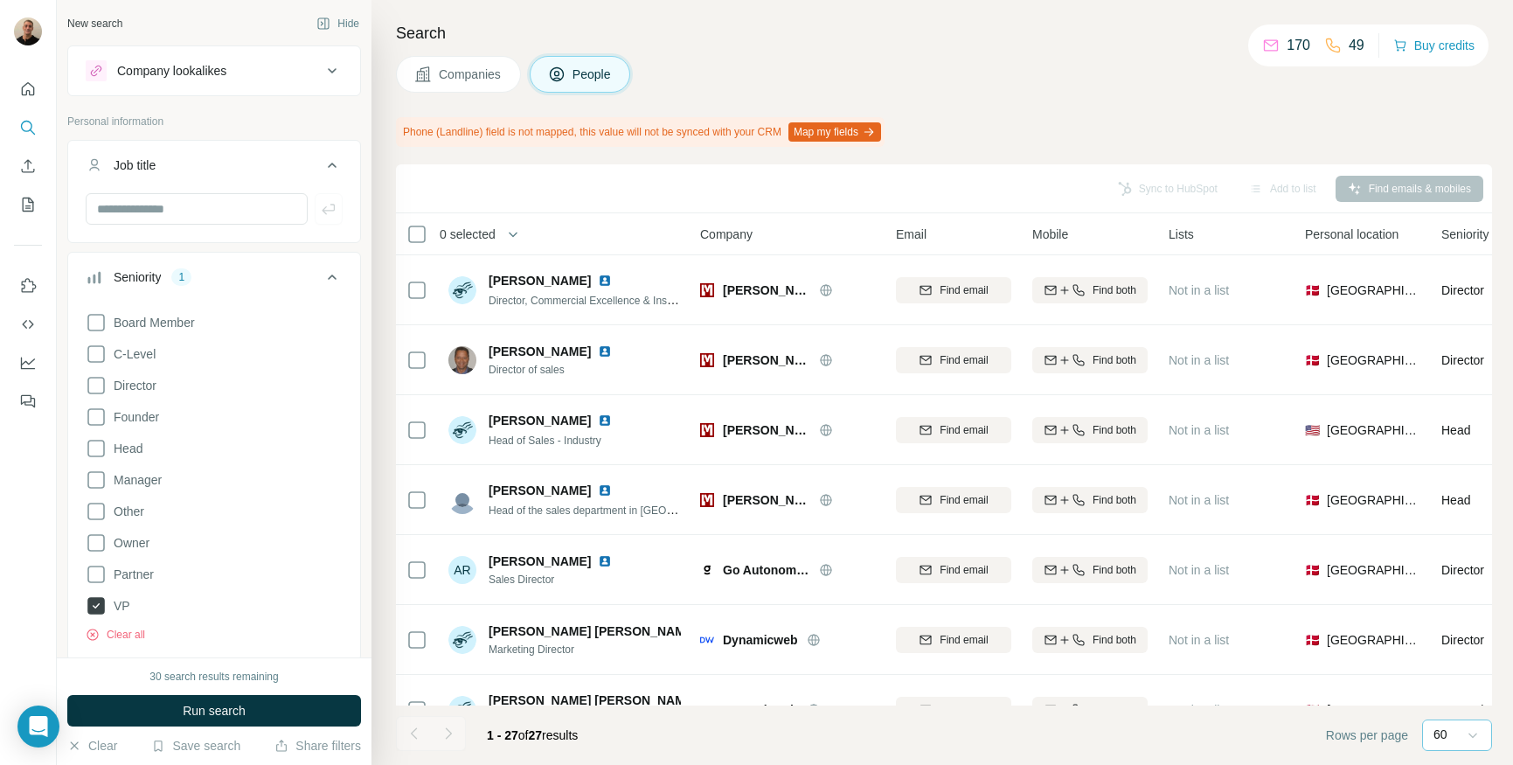
click at [94, 605] on icon at bounding box center [96, 605] width 7 height 5
click at [168, 707] on button "Run search" at bounding box center [214, 710] width 294 height 31
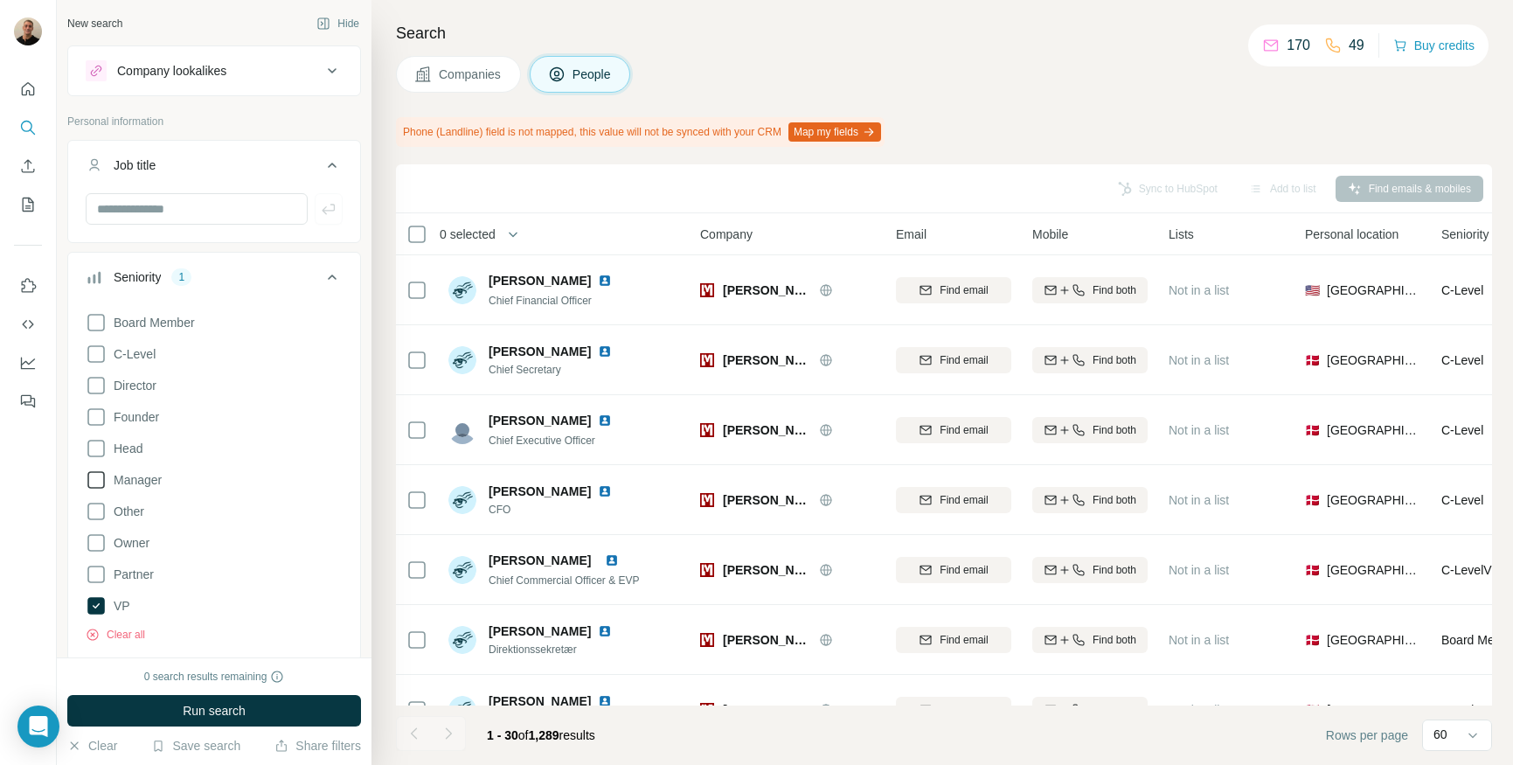
click at [99, 477] on icon at bounding box center [96, 479] width 21 height 21
click at [98, 390] on icon at bounding box center [96, 385] width 21 height 21
click at [95, 357] on icon at bounding box center [96, 353] width 21 height 21
click at [148, 697] on button "Run search" at bounding box center [214, 710] width 294 height 31
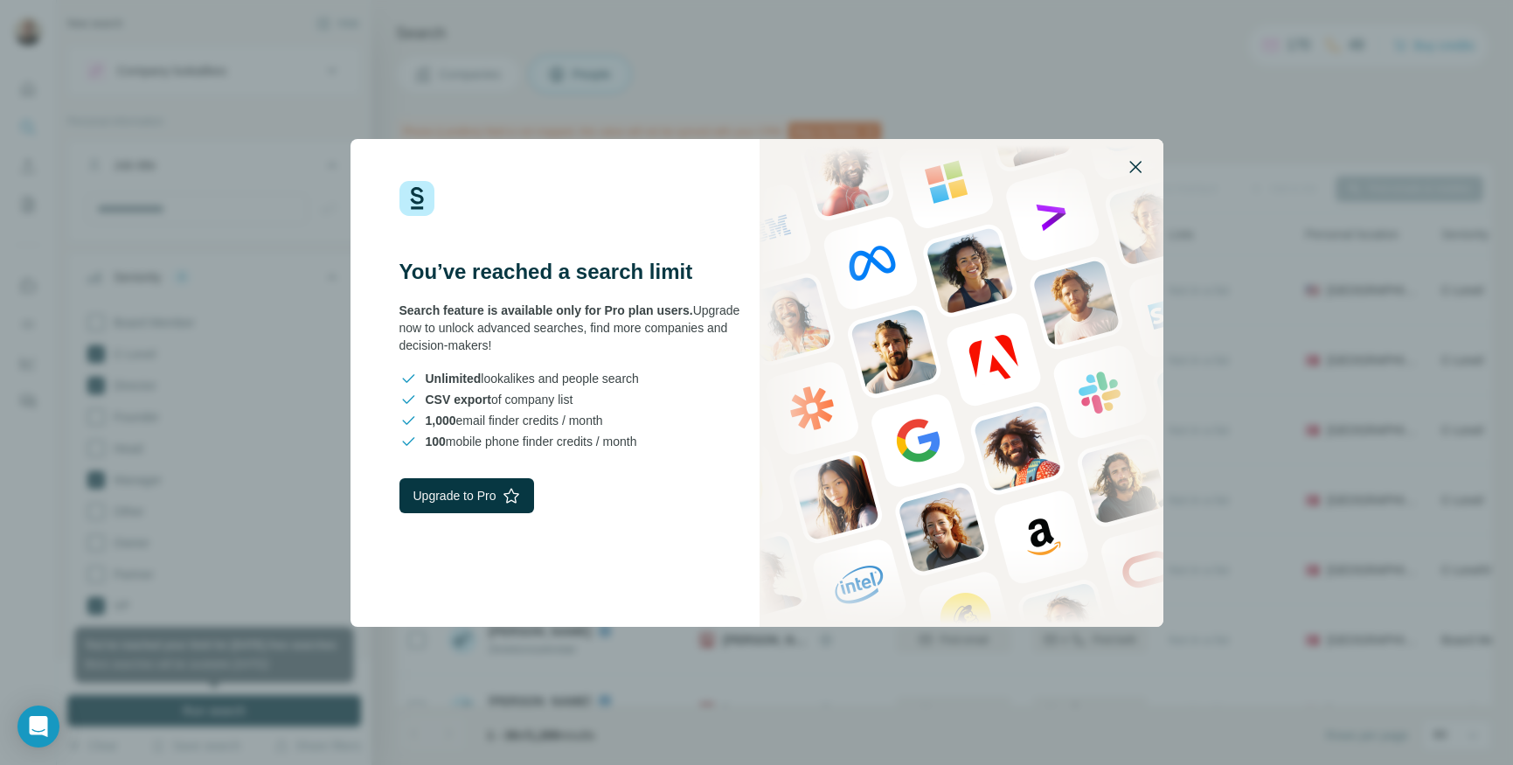
click at [1127, 166] on icon "button" at bounding box center [1135, 166] width 21 height 21
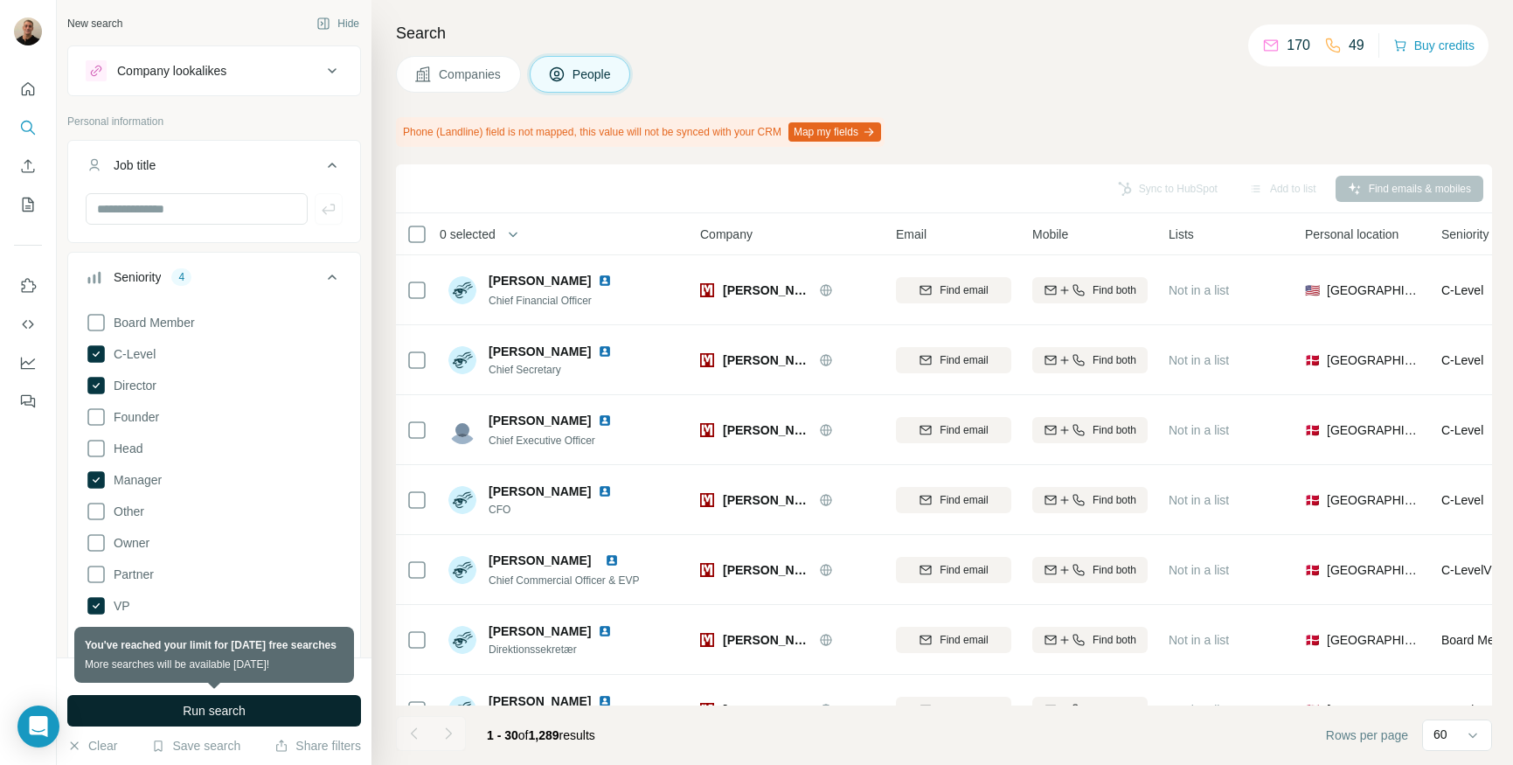
click at [337, 705] on button "Run search" at bounding box center [214, 710] width 294 height 31
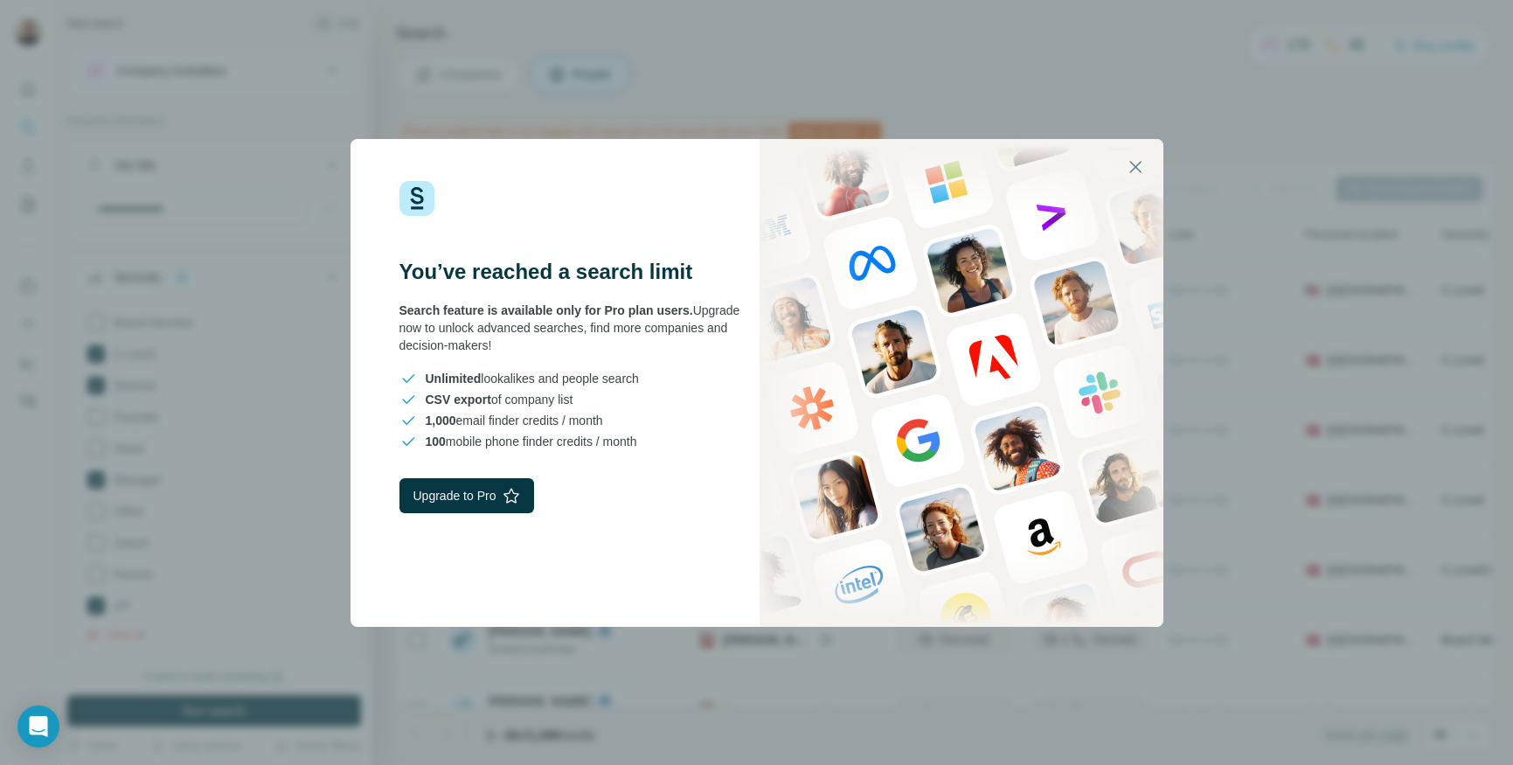
click at [872, 58] on div "You’ve reached a search limit Search feature is available only for Pro plan use…" at bounding box center [756, 382] width 1513 height 765
